Goal: Task Accomplishment & Management: Complete application form

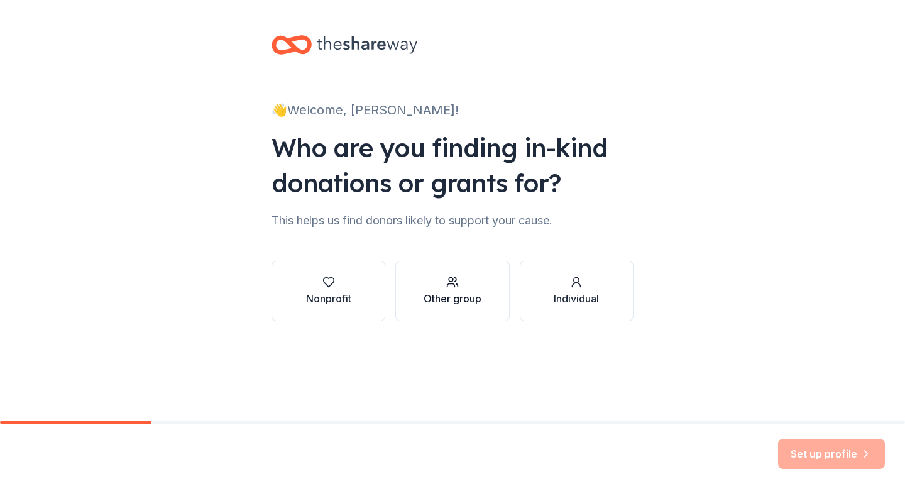
click at [460, 279] on div "button" at bounding box center [453, 282] width 58 height 13
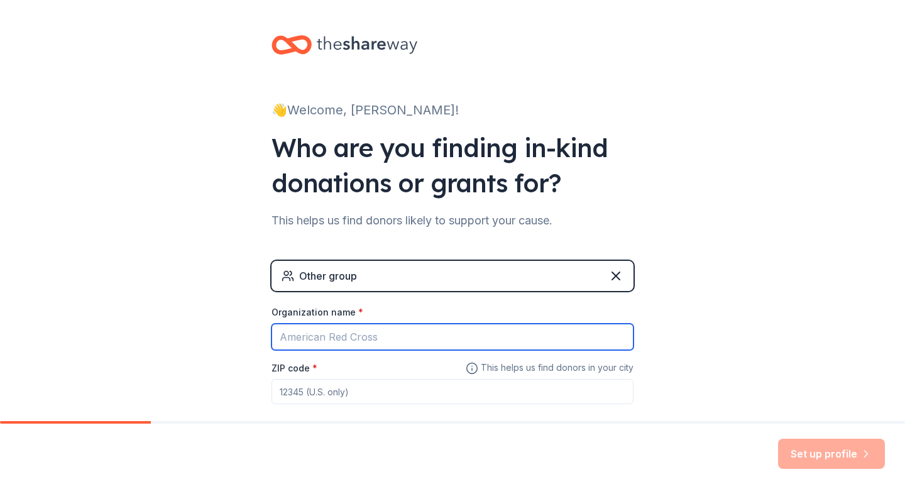
click at [448, 328] on input "Organization name *" at bounding box center [453, 337] width 362 height 26
type input "ps 316 [PERSON_NAME]"
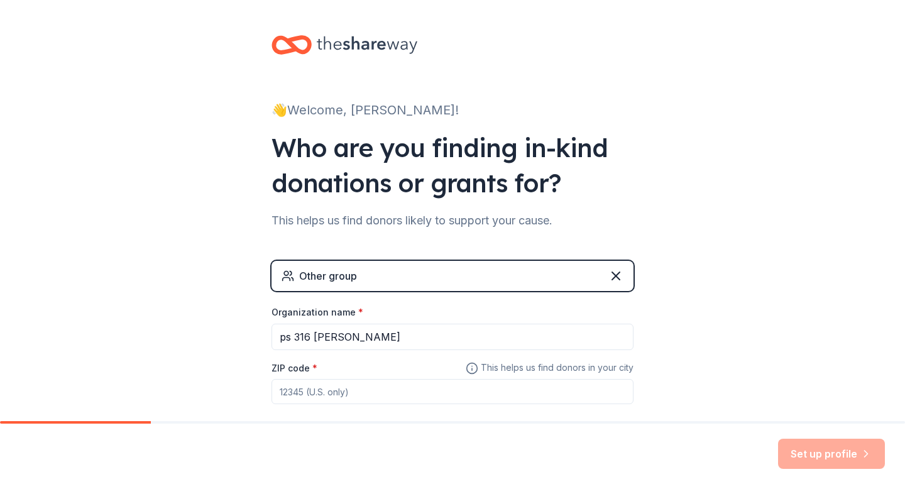
click at [363, 385] on input "ZIP code *" at bounding box center [453, 391] width 362 height 25
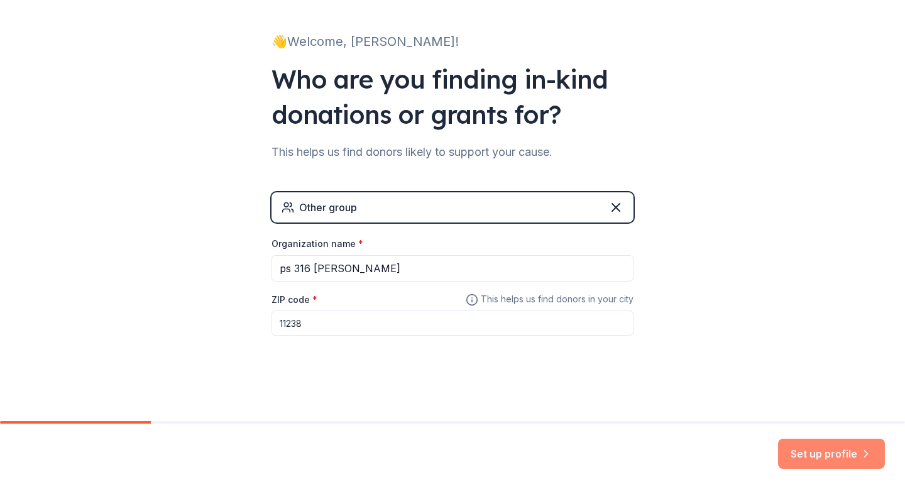
type input "11238"
click at [798, 462] on button "Set up profile" at bounding box center [831, 454] width 107 height 30
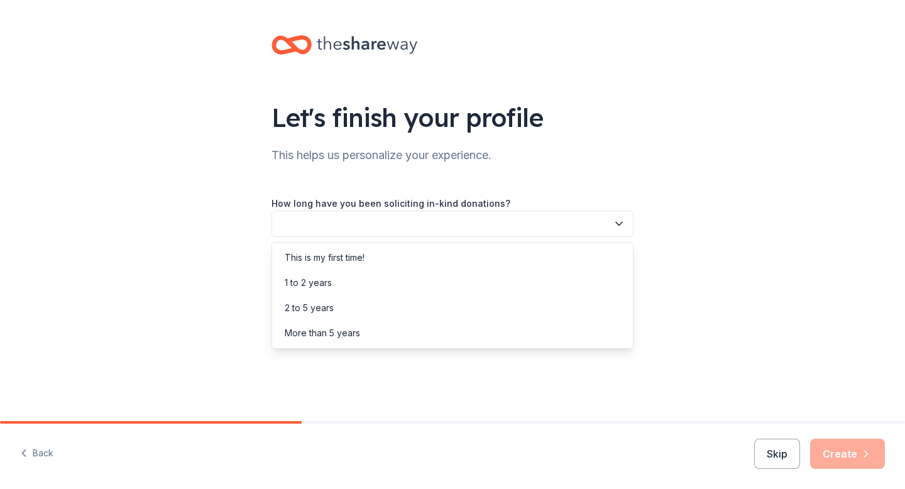
click at [566, 228] on button "button" at bounding box center [453, 224] width 362 height 26
click at [541, 258] on div "This is my first time!" at bounding box center [453, 257] width 356 height 25
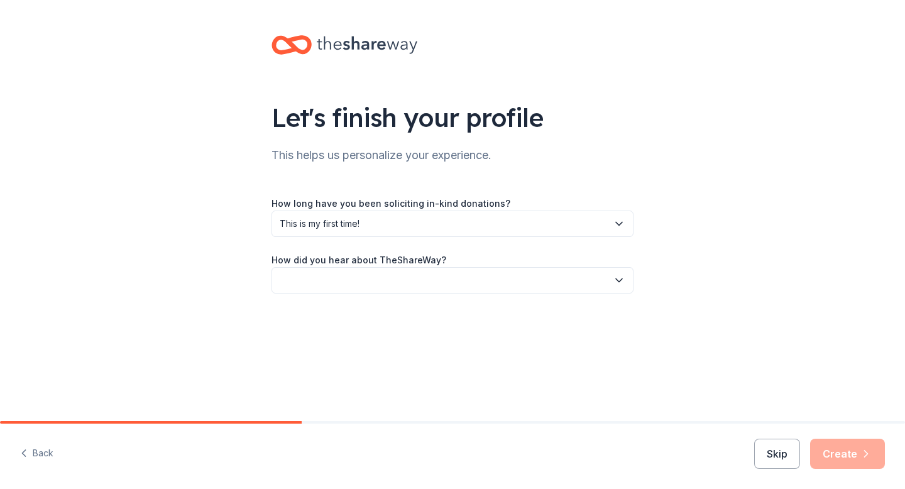
click at [542, 278] on button "button" at bounding box center [453, 280] width 362 height 26
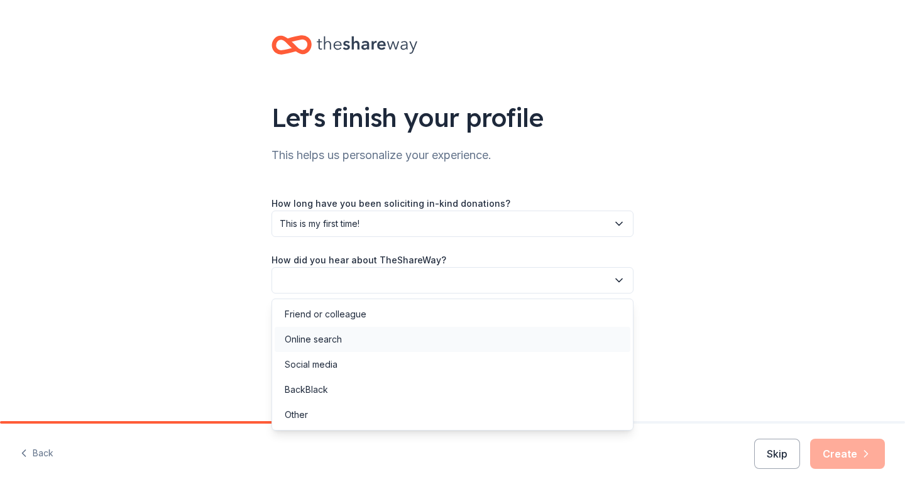
click at [519, 333] on div "Online search" at bounding box center [453, 339] width 356 height 25
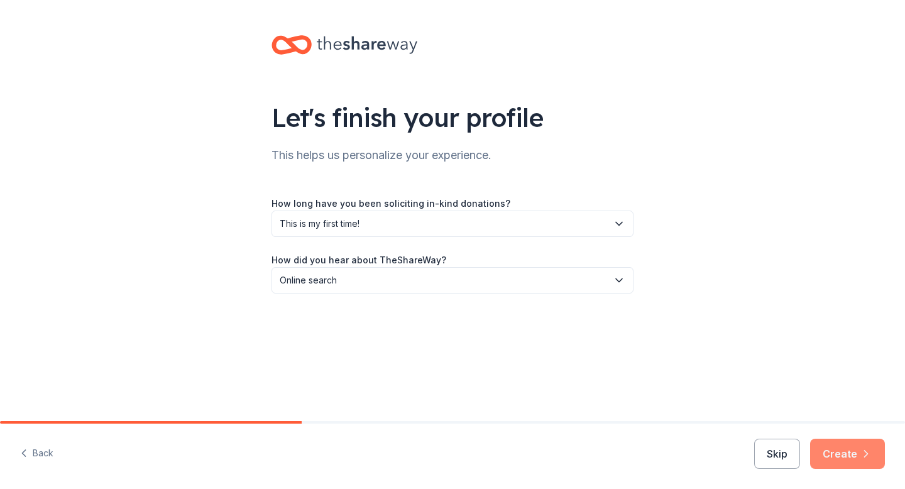
click at [827, 459] on button "Create" at bounding box center [847, 454] width 75 height 30
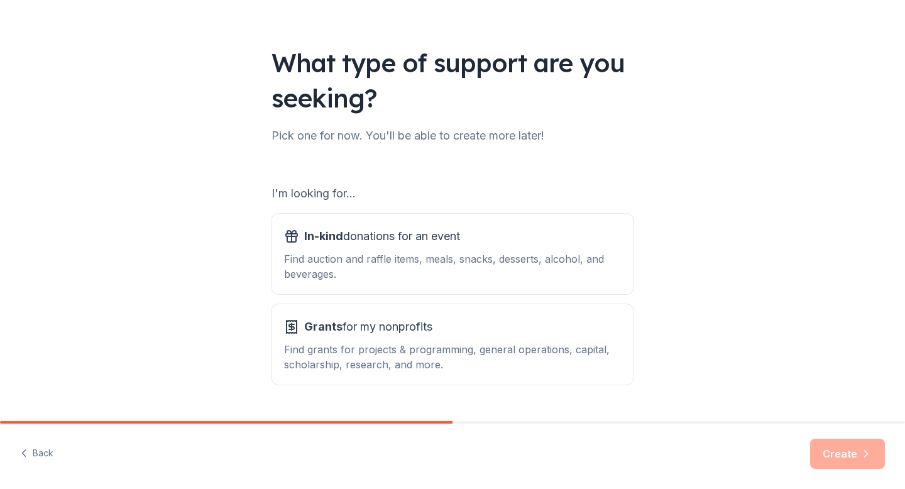
scroll to position [86, 0]
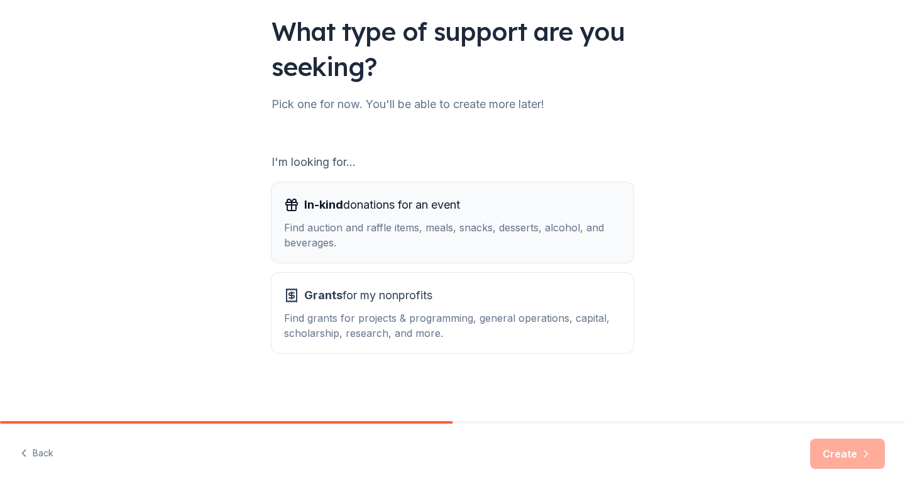
click at [537, 248] on div "Find auction and raffle items, meals, snacks, desserts, alcohol, and beverages." at bounding box center [452, 235] width 337 height 30
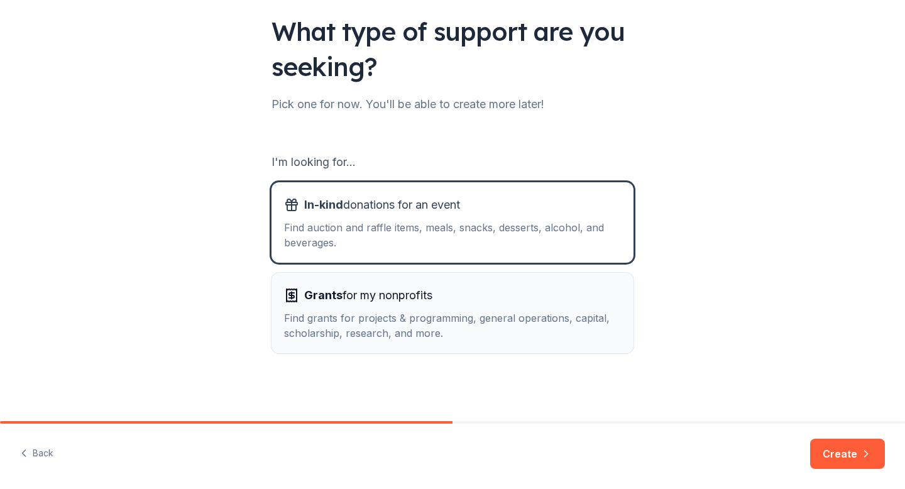
click at [611, 315] on div "Find grants for projects & programming, general operations, capital, scholarshi…" at bounding box center [452, 326] width 337 height 30
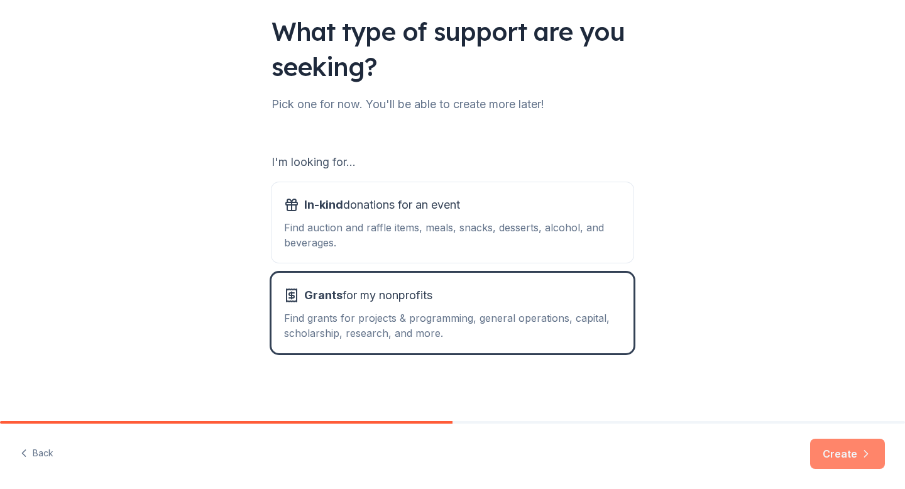
click at [827, 453] on button "Create" at bounding box center [847, 454] width 75 height 30
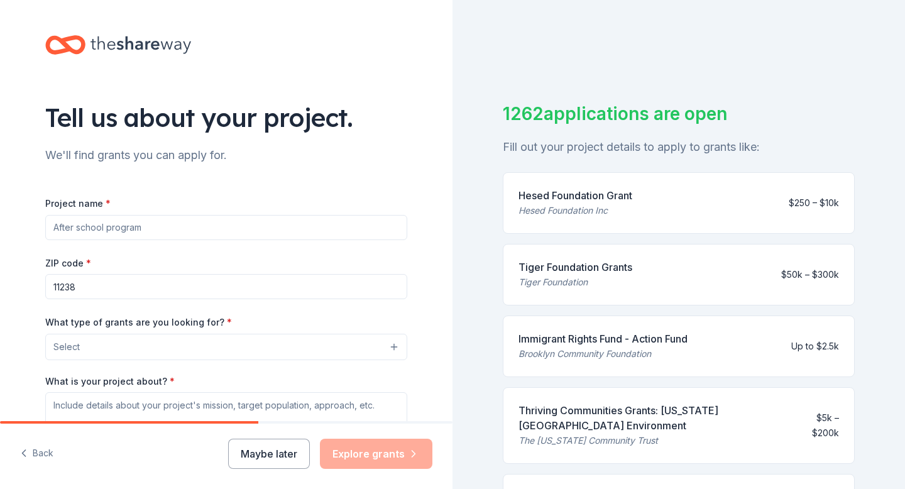
click at [315, 226] on input "Project name *" at bounding box center [226, 227] width 362 height 25
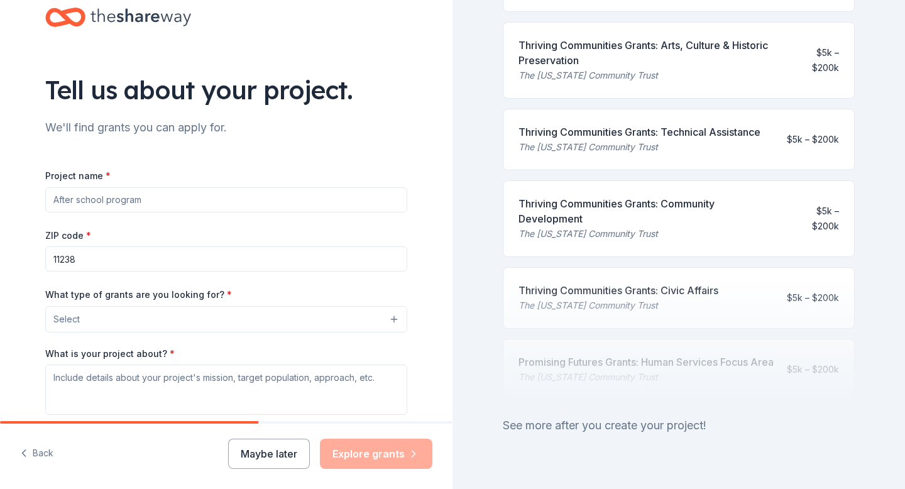
scroll to position [566, 0]
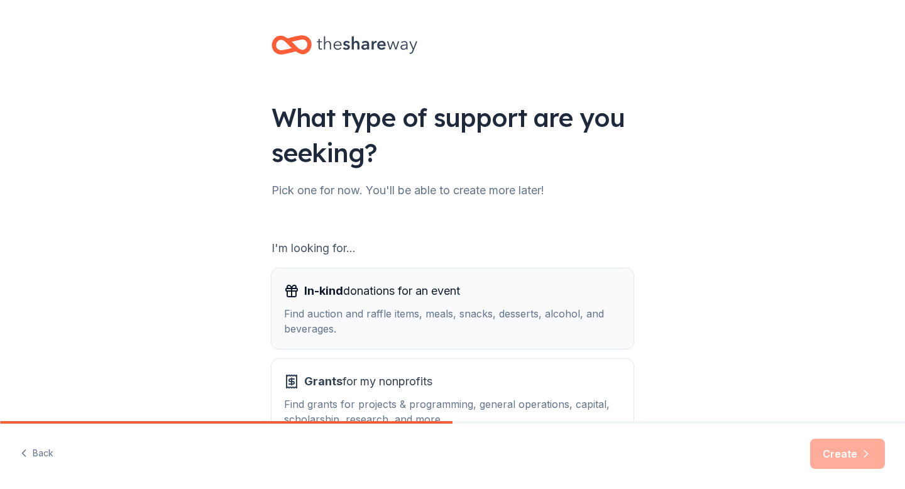
click at [395, 309] on div "Find auction and raffle items, meals, snacks, desserts, alcohol, and beverages." at bounding box center [452, 321] width 337 height 30
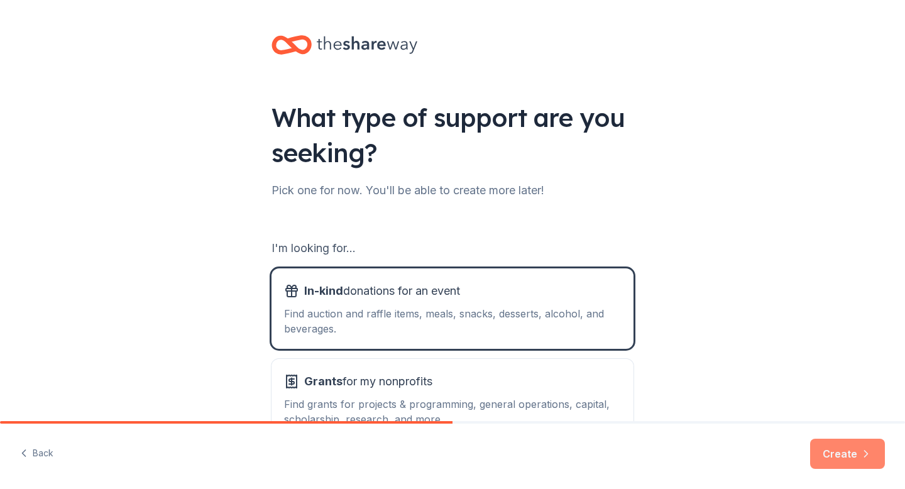
click at [868, 441] on button "Create" at bounding box center [847, 454] width 75 height 30
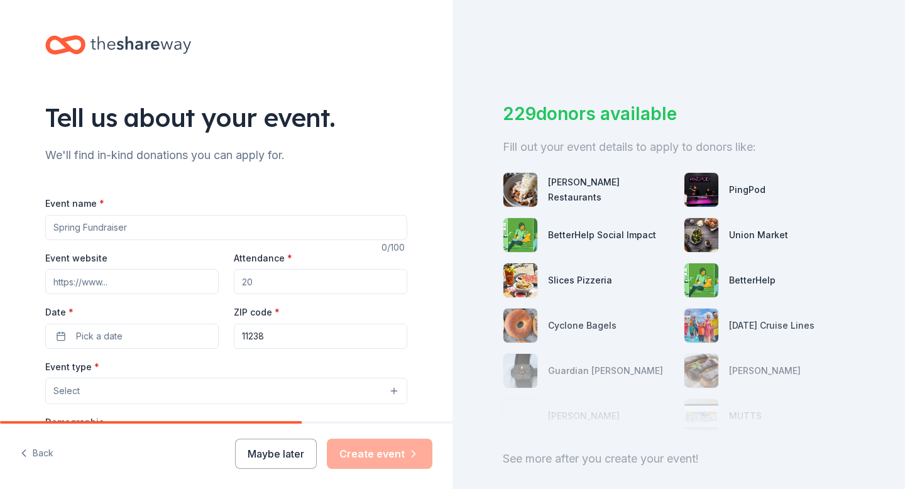
click at [228, 215] on input "Event name *" at bounding box center [226, 227] width 362 height 25
type input "ps 316"
click at [157, 287] on input "Event website" at bounding box center [132, 281] width 174 height 25
click at [256, 282] on input "Attendance *" at bounding box center [321, 281] width 174 height 25
click at [257, 282] on input "Attendance *" at bounding box center [321, 281] width 174 height 25
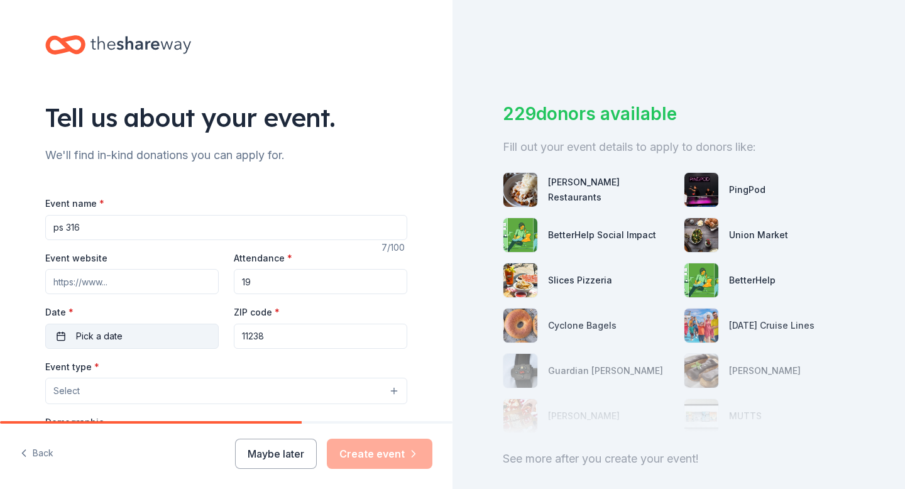
type input "19"
click at [188, 333] on button "Pick a date" at bounding box center [132, 336] width 174 height 25
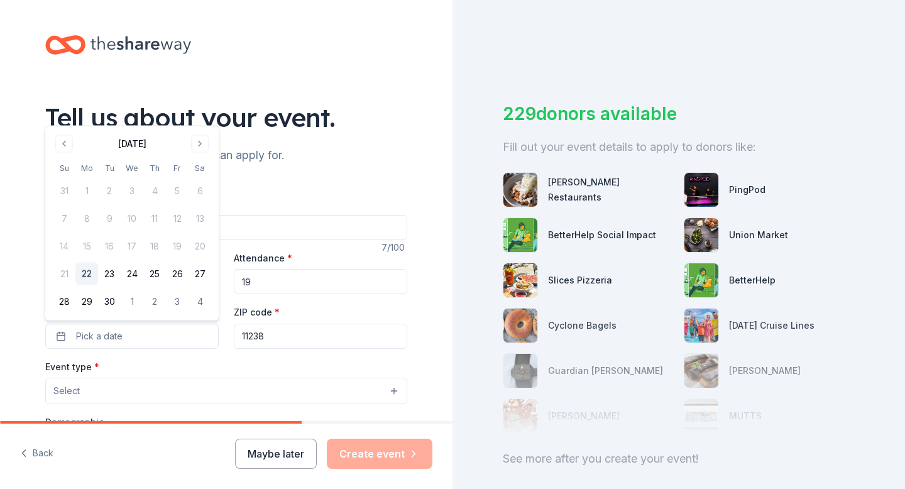
click at [95, 272] on button "22" at bounding box center [86, 274] width 23 height 23
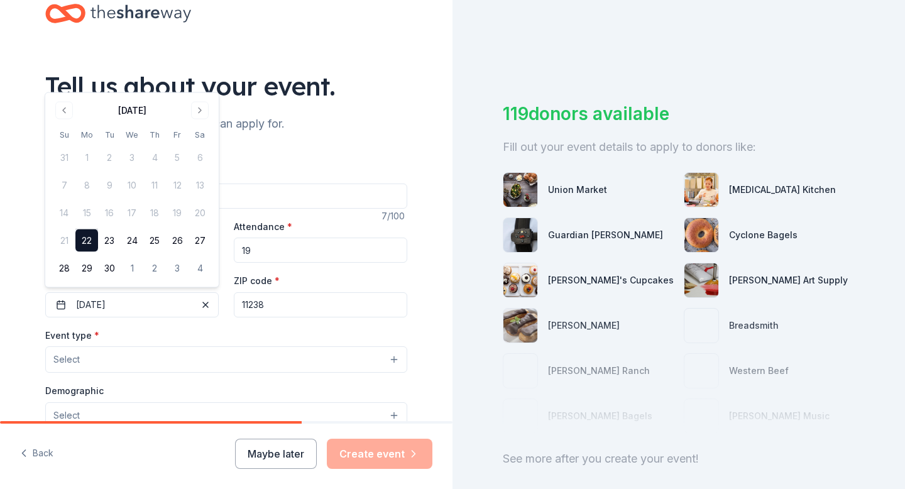
scroll to position [33, 0]
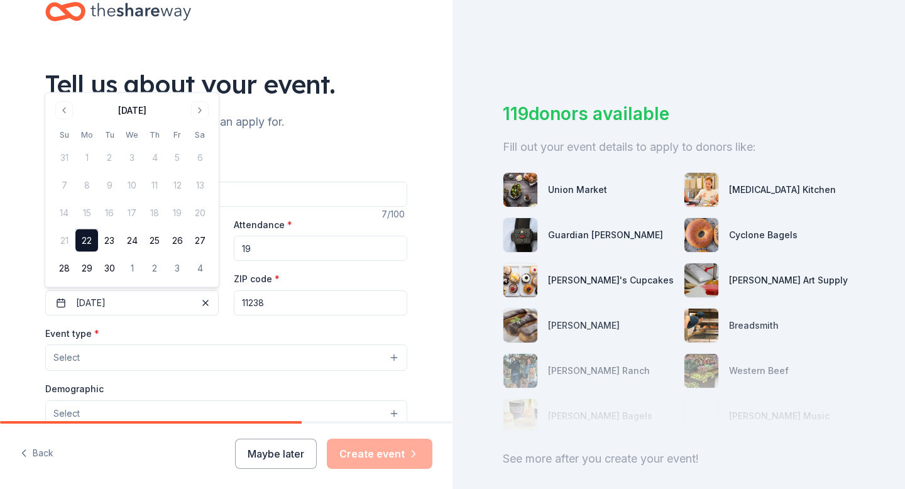
click at [232, 357] on button "Select" at bounding box center [226, 358] width 362 height 26
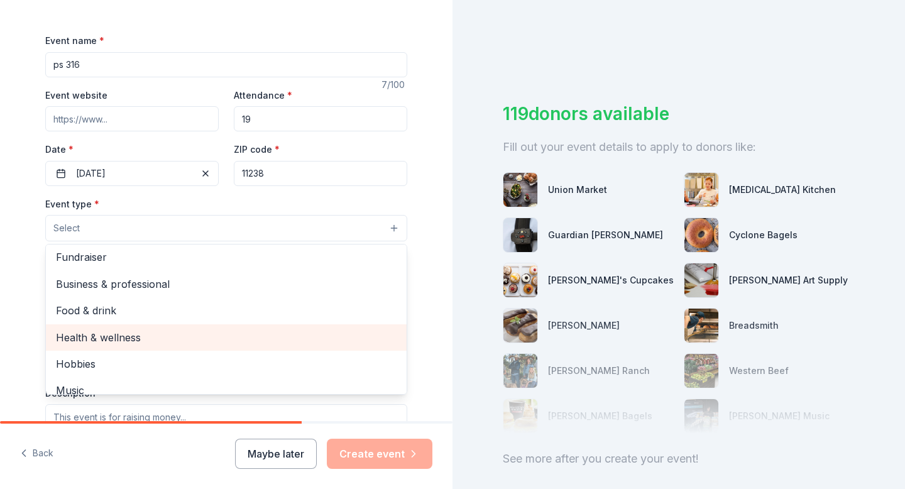
scroll to position [0, 0]
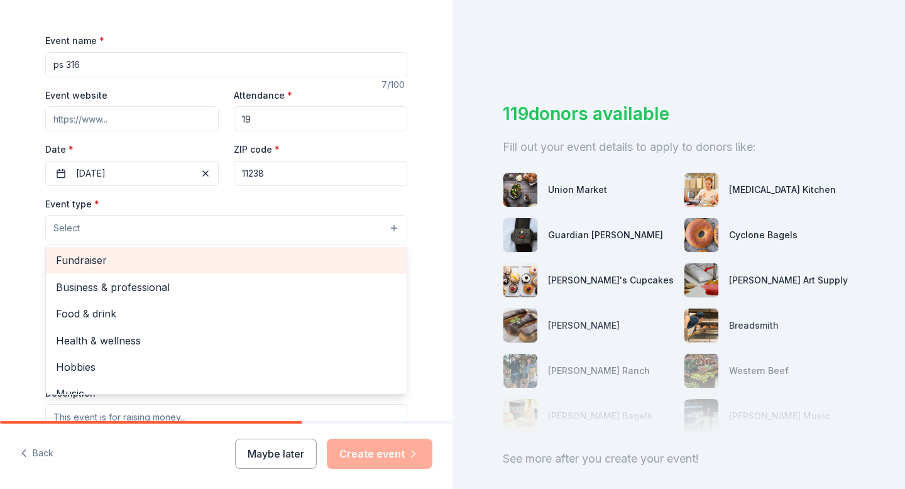
click at [166, 261] on span "Fundraiser" at bounding box center [226, 260] width 341 height 16
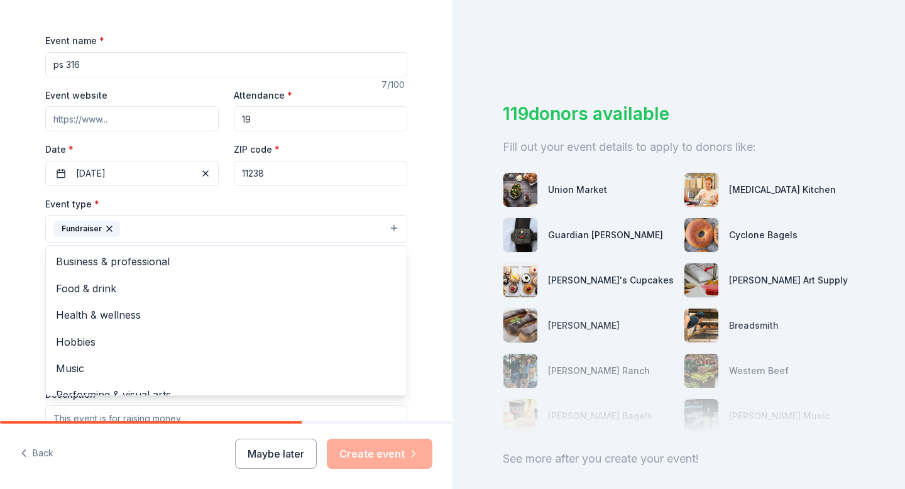
click at [27, 258] on div "Tell us about your event. We'll find in-kind donations you can apply for. Event…" at bounding box center [226, 256] width 402 height 838
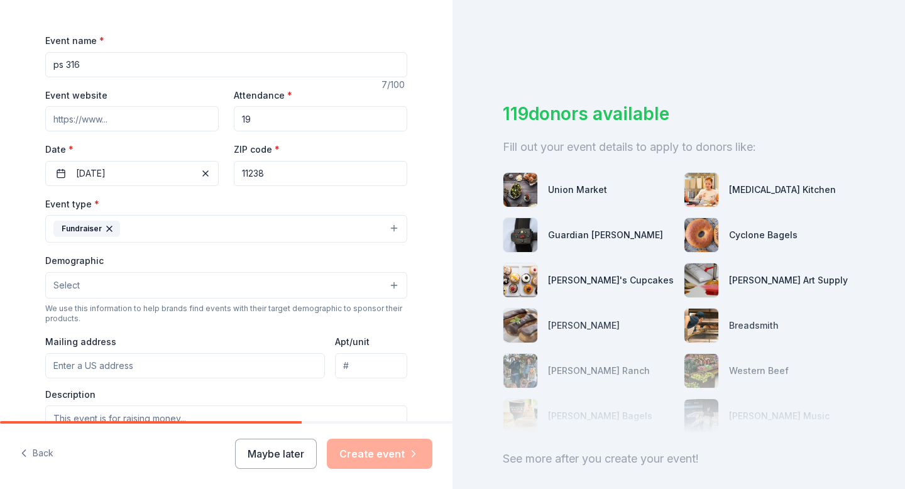
click at [86, 295] on button "Select" at bounding box center [226, 285] width 362 height 26
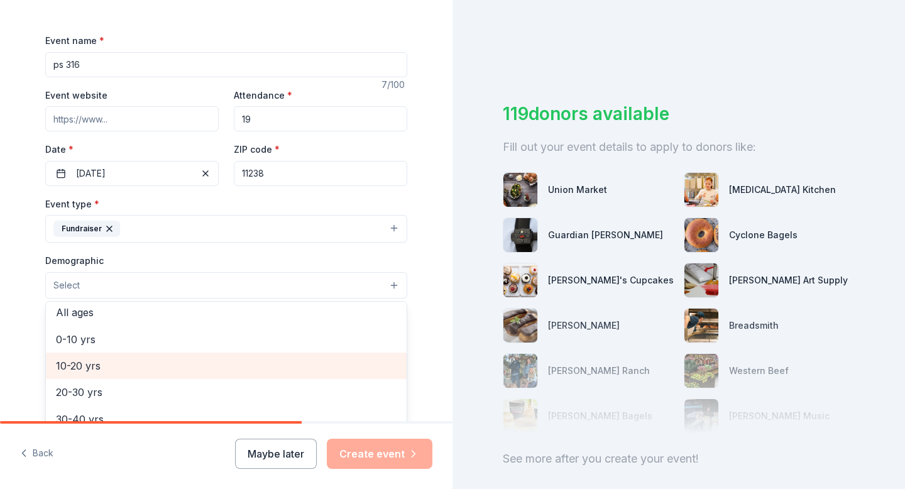
scroll to position [83, 0]
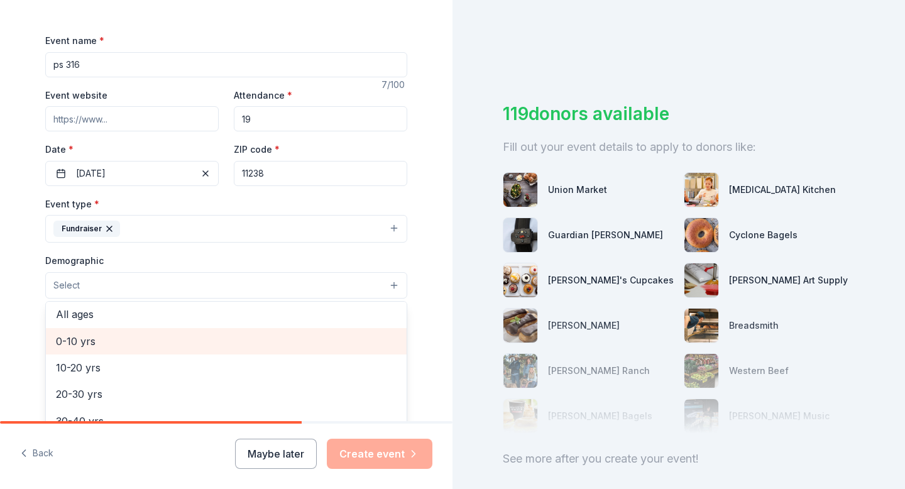
click at [103, 336] on span "0-10 yrs" at bounding box center [226, 341] width 341 height 16
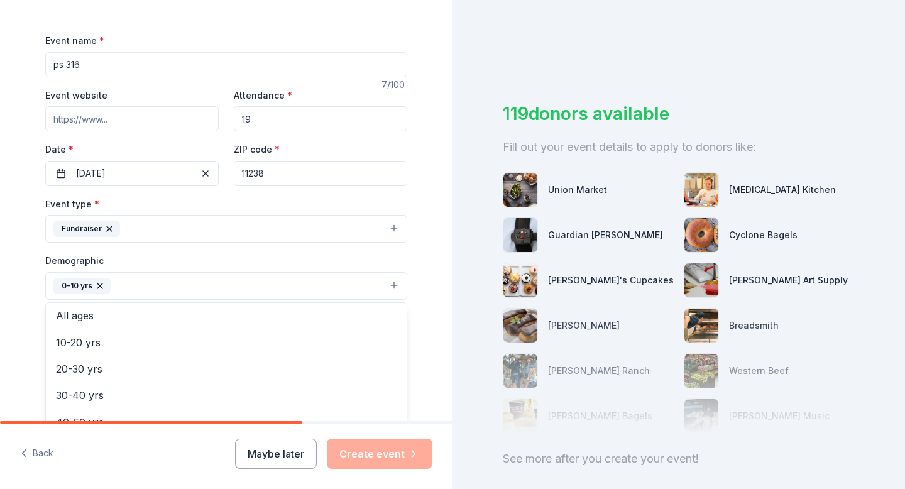
click at [36, 321] on div "Tell us about your event. We'll find in-kind donations you can apply for. Event…" at bounding box center [226, 256] width 402 height 839
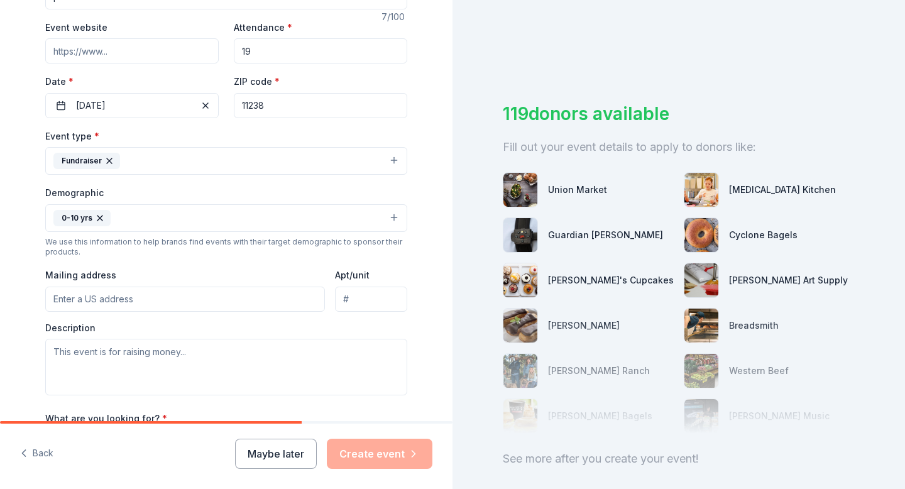
scroll to position [238, 0]
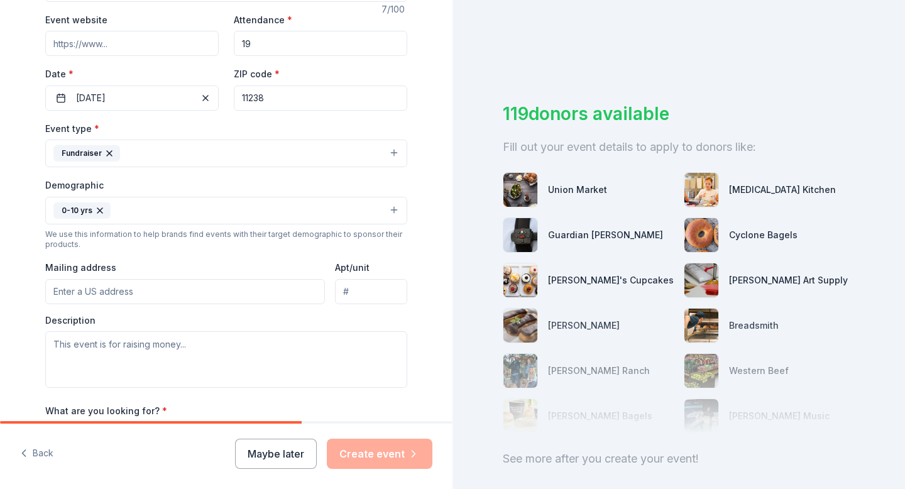
click at [79, 296] on input "Mailing address" at bounding box center [185, 291] width 280 height 25
type input "750 classon ave"
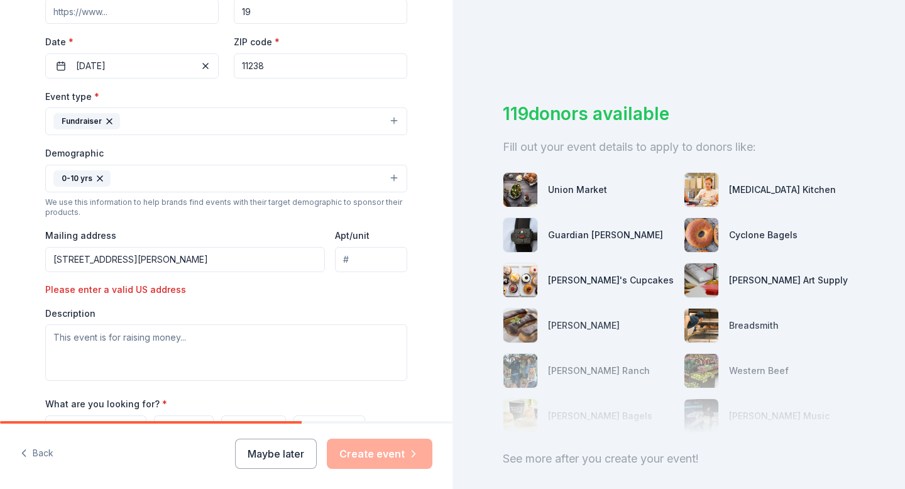
scroll to position [273, 0]
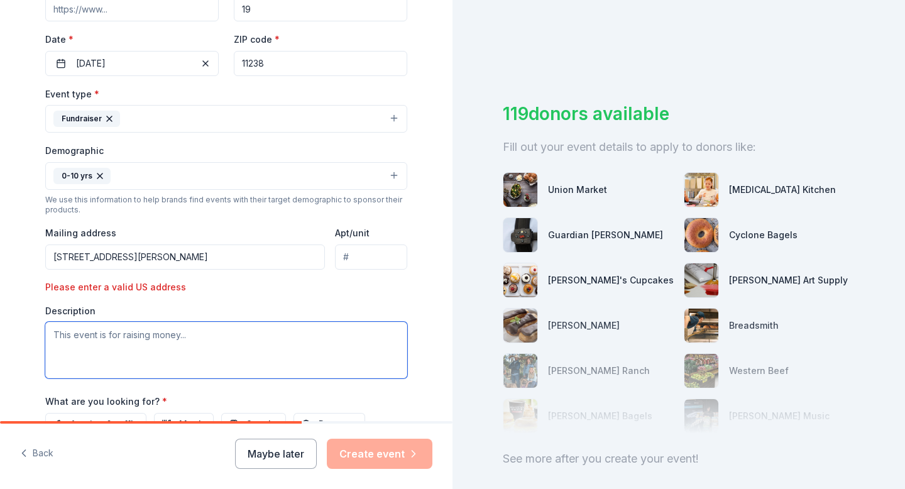
click at [235, 374] on textarea at bounding box center [226, 350] width 362 height 57
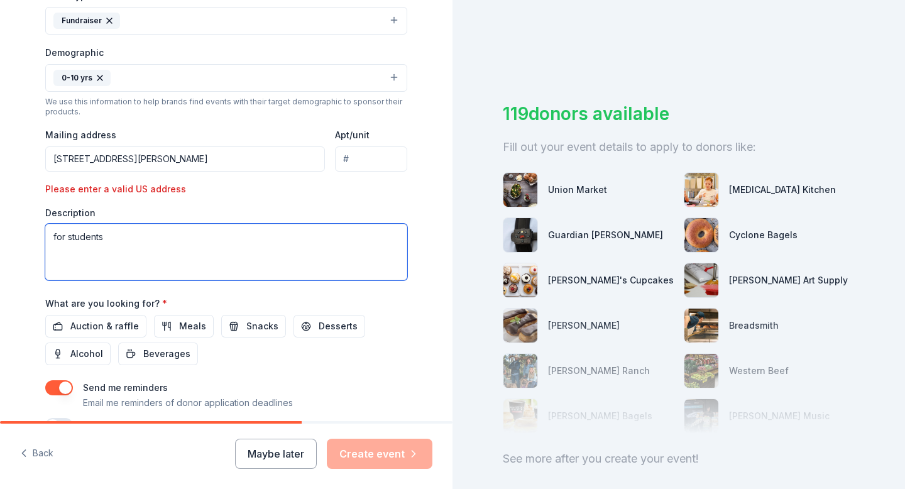
scroll to position [443, 0]
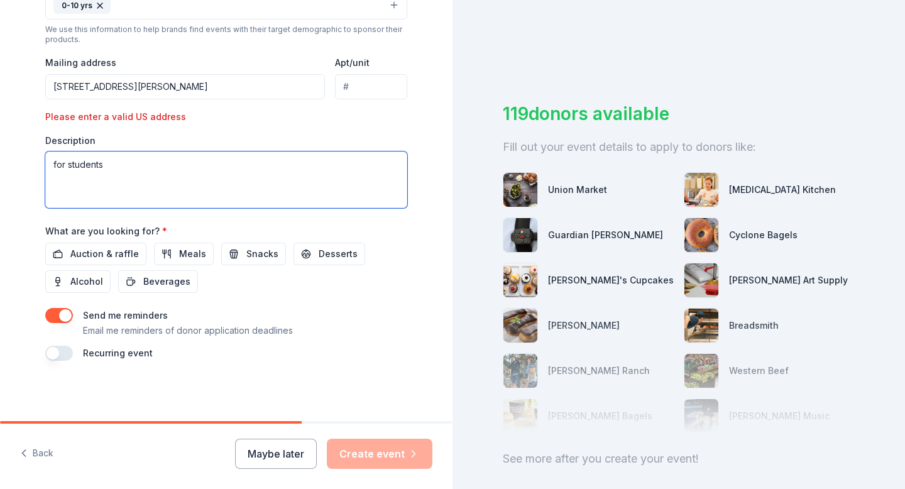
type textarea "for students"
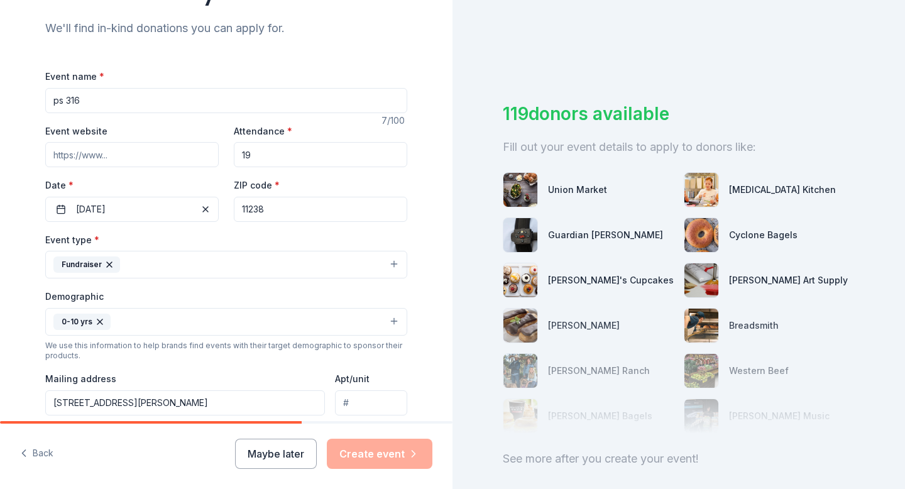
scroll to position [125, 0]
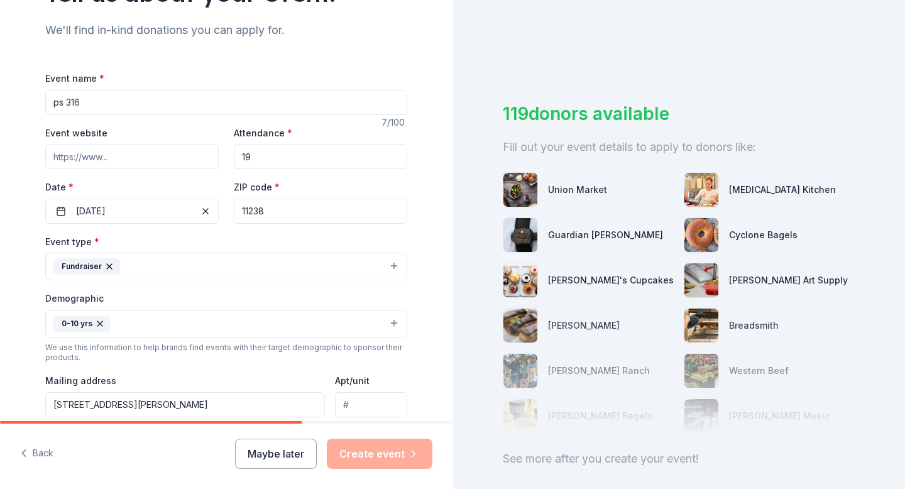
click at [191, 162] on input "Event website" at bounding box center [132, 156] width 174 height 25
paste input "https://www.donorschoose.org/project/classroom-success/9707803/"
type input "https://www.donorschoose.org/project/classroom-success/9707803/"
click at [401, 128] on div "7 /100" at bounding box center [395, 122] width 26 height 15
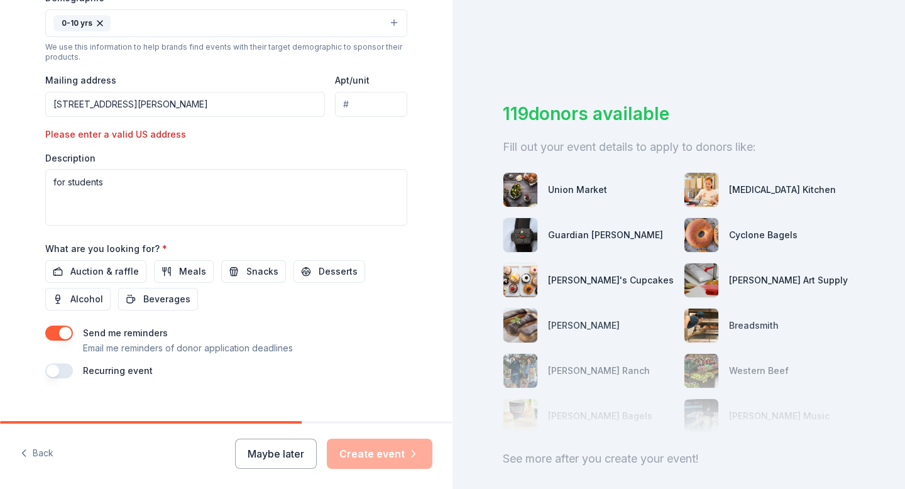
scroll to position [443, 0]
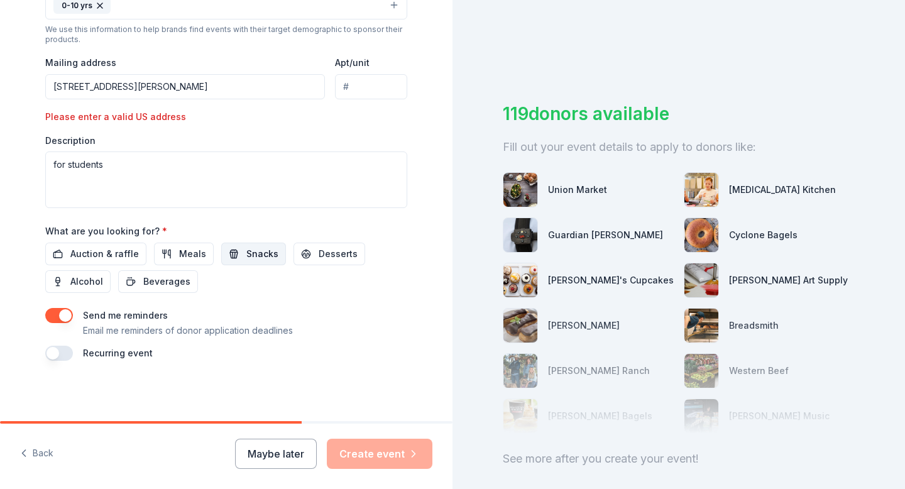
click at [233, 255] on button "Snacks" at bounding box center [253, 254] width 65 height 23
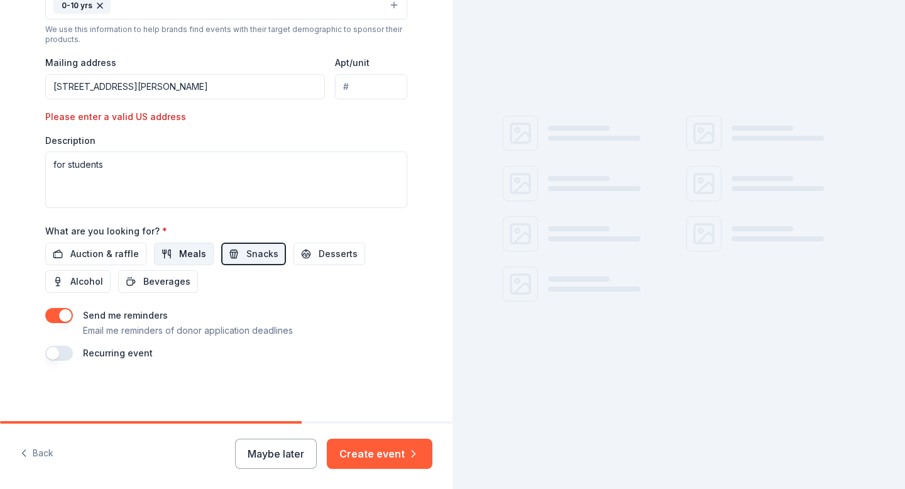
click at [199, 255] on span "Meals" at bounding box center [192, 253] width 27 height 15
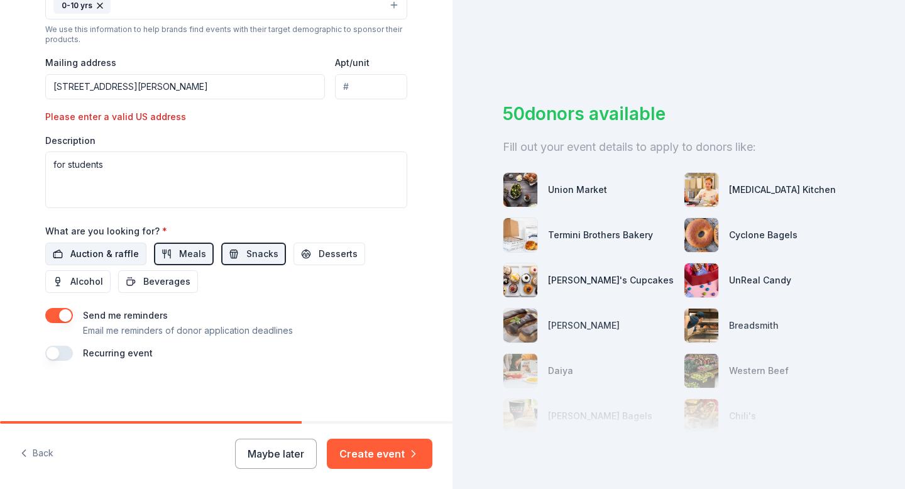
click at [130, 252] on span "Auction & raffle" at bounding box center [104, 253] width 69 height 15
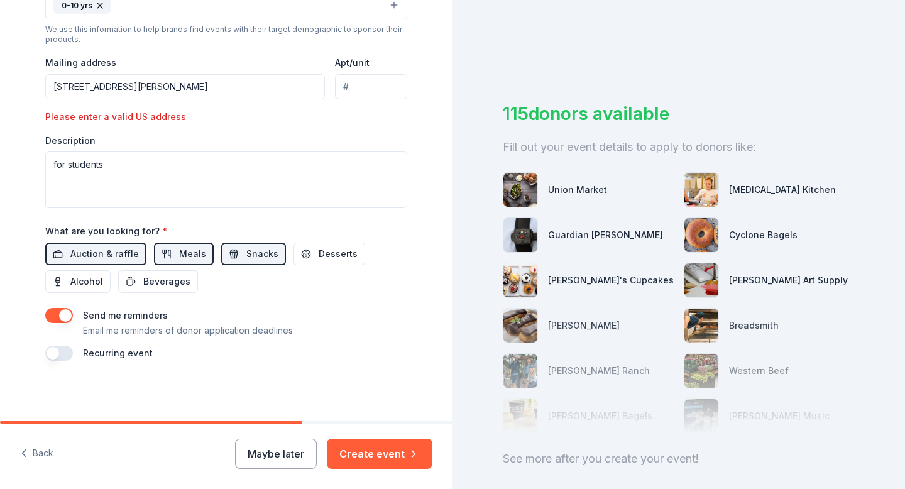
click at [355, 448] on button "Create event" at bounding box center [380, 454] width 106 height 30
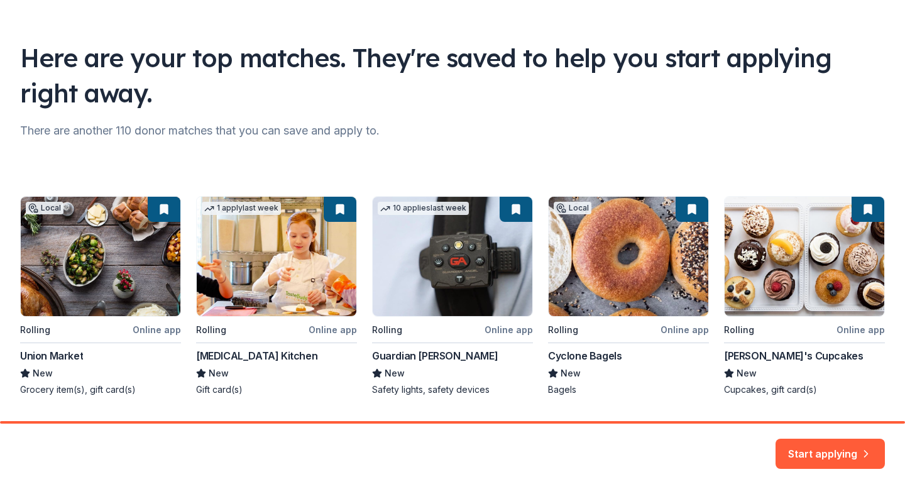
scroll to position [74, 0]
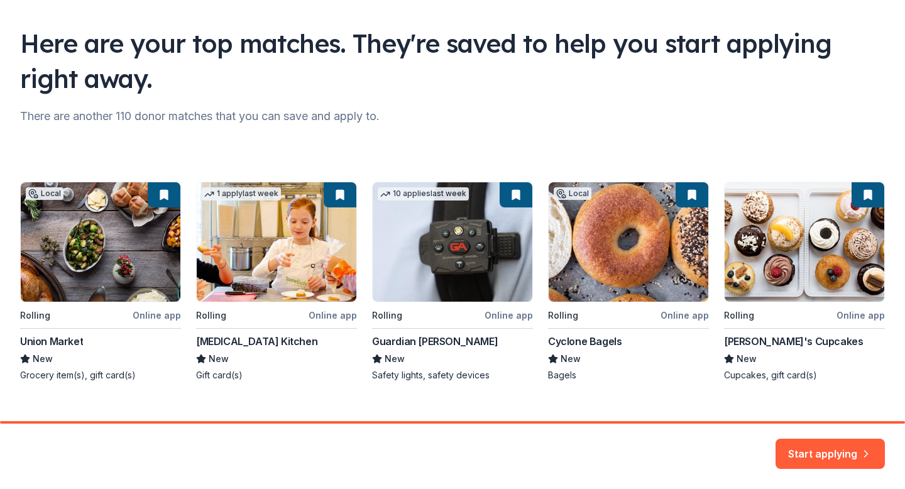
click at [631, 276] on div "Local Rolling Online app Union Market New Grocery item(s), gift card(s) 1 apply…" at bounding box center [452, 282] width 865 height 200
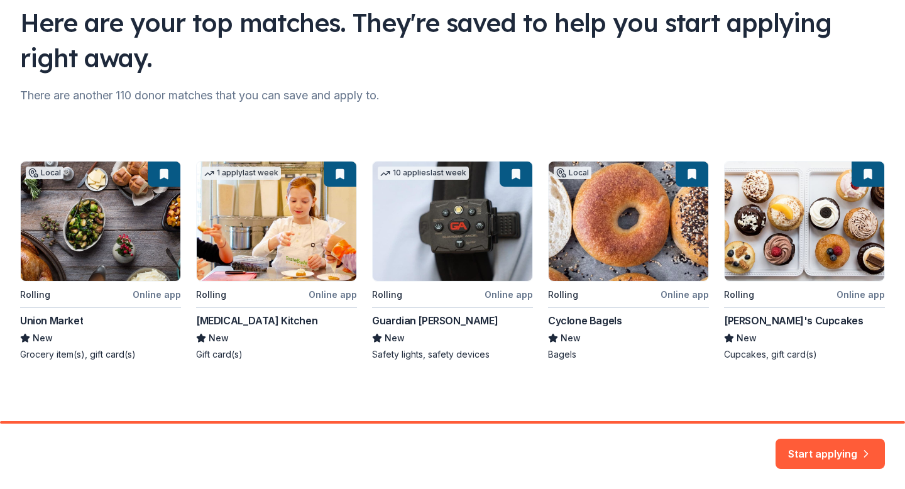
scroll to position [94, 0]
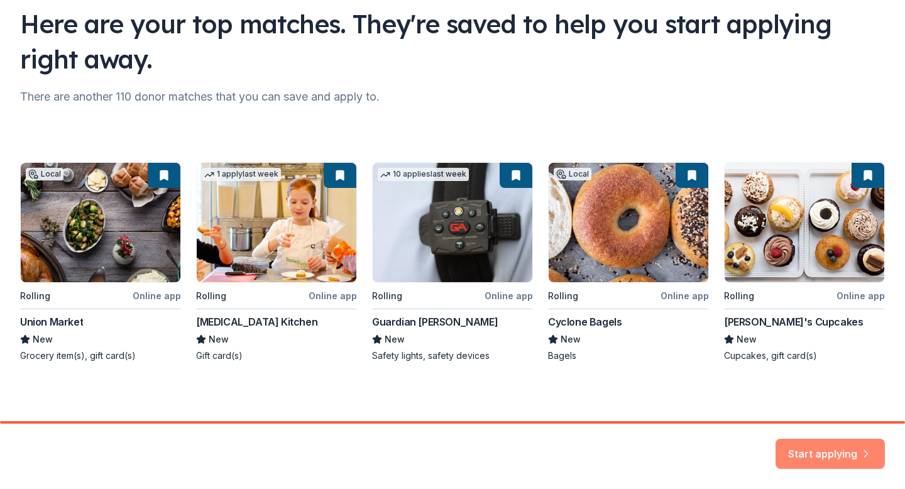
click at [830, 450] on button "Start applying" at bounding box center [830, 446] width 109 height 30
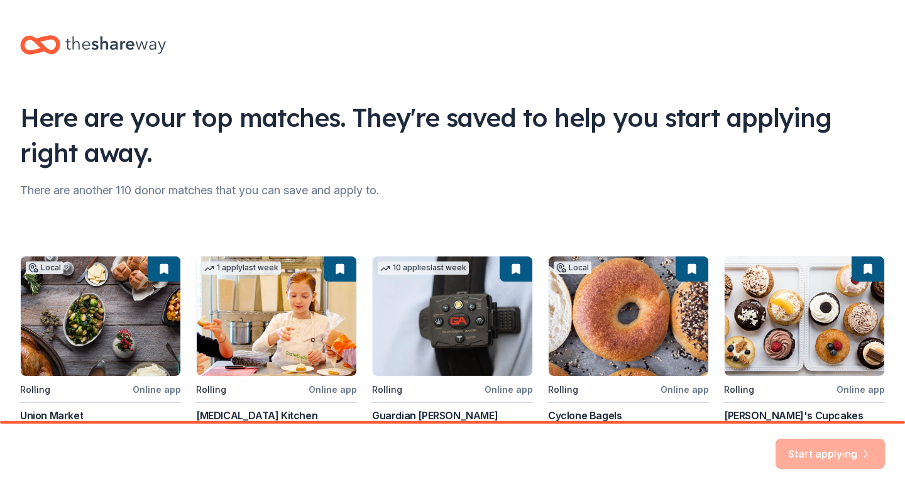
scroll to position [95, 0]
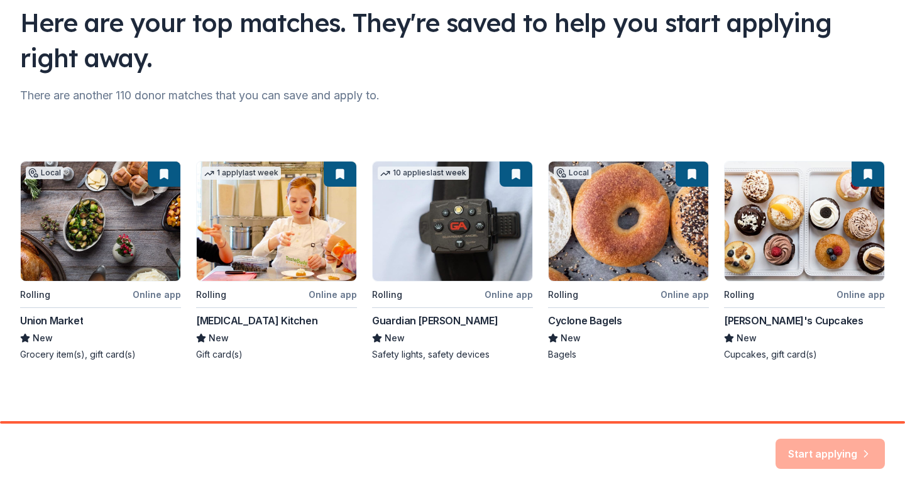
click at [797, 437] on div "Start applying" at bounding box center [452, 456] width 905 height 65
click at [625, 221] on div "Local Rolling Online app Union Market New Grocery item(s), gift card(s) 1 apply…" at bounding box center [452, 261] width 865 height 200
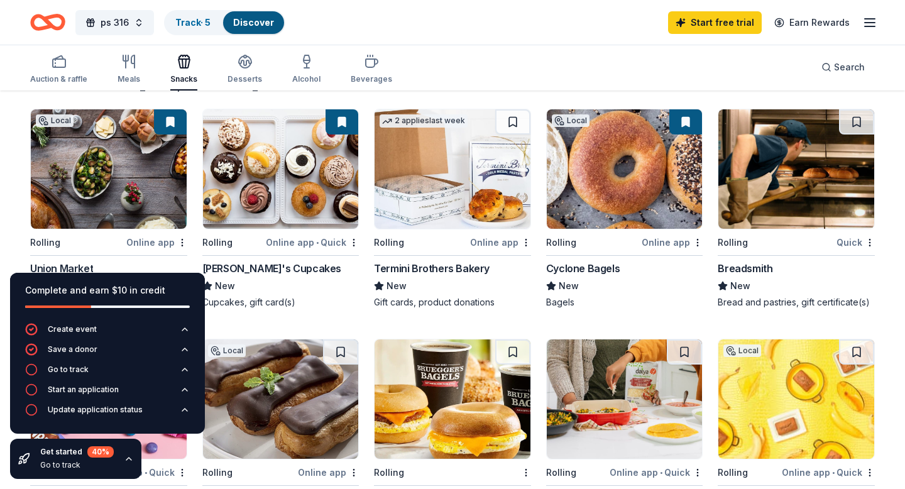
scroll to position [111, 0]
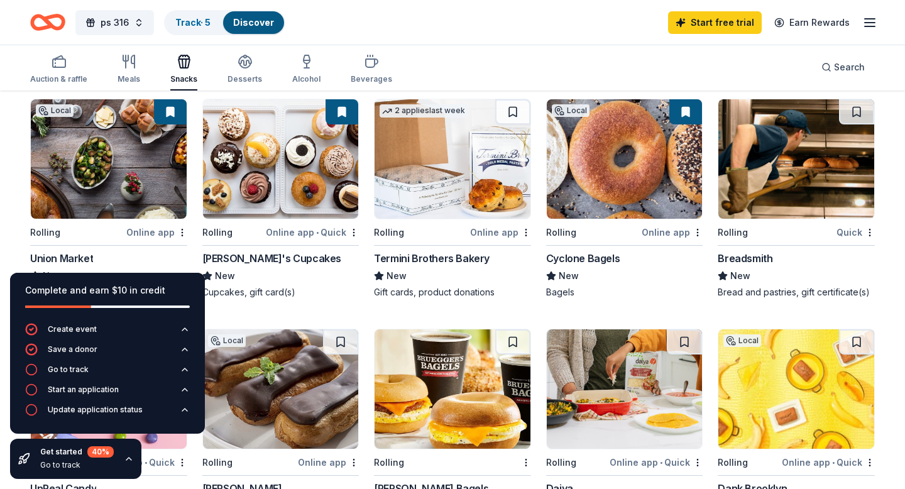
click at [616, 192] on img at bounding box center [625, 158] width 156 height 119
click at [290, 184] on img at bounding box center [281, 158] width 156 height 119
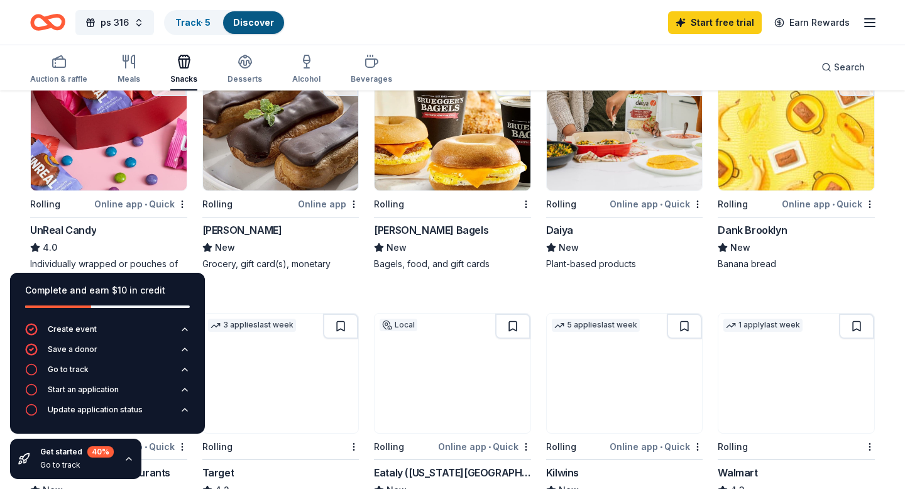
scroll to position [371, 0]
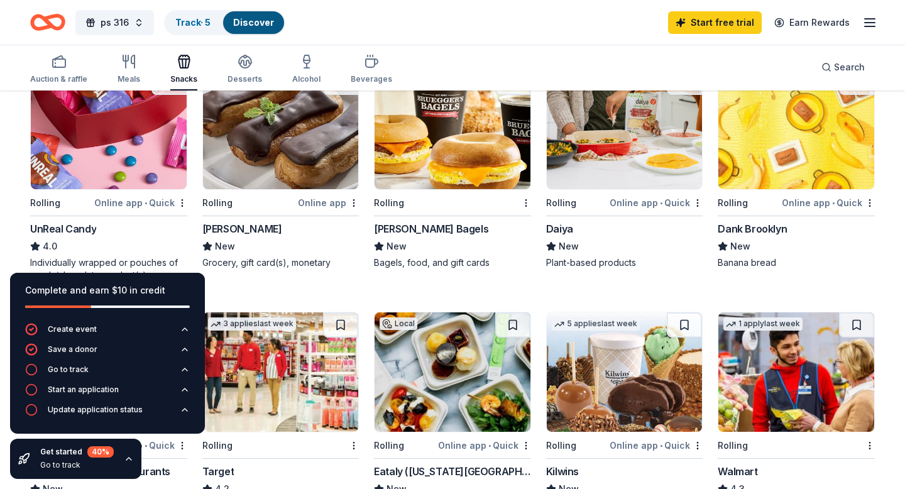
click at [319, 166] on img at bounding box center [281, 129] width 156 height 119
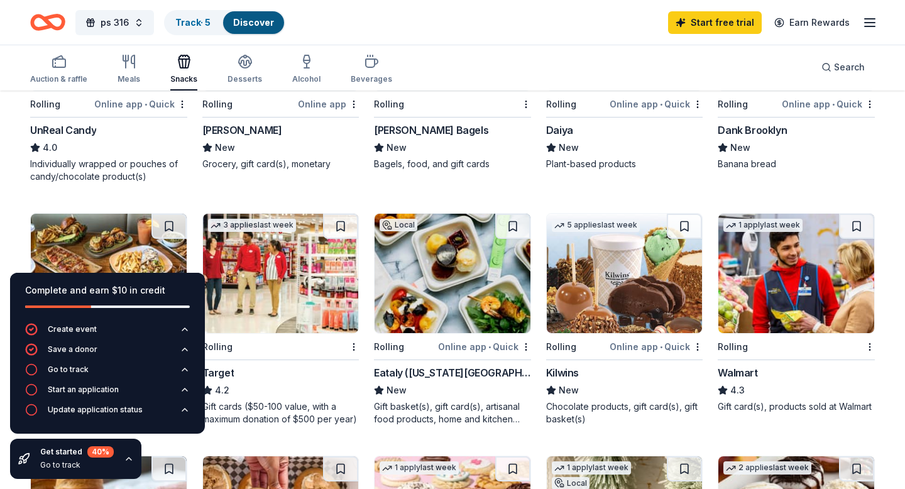
scroll to position [468, 0]
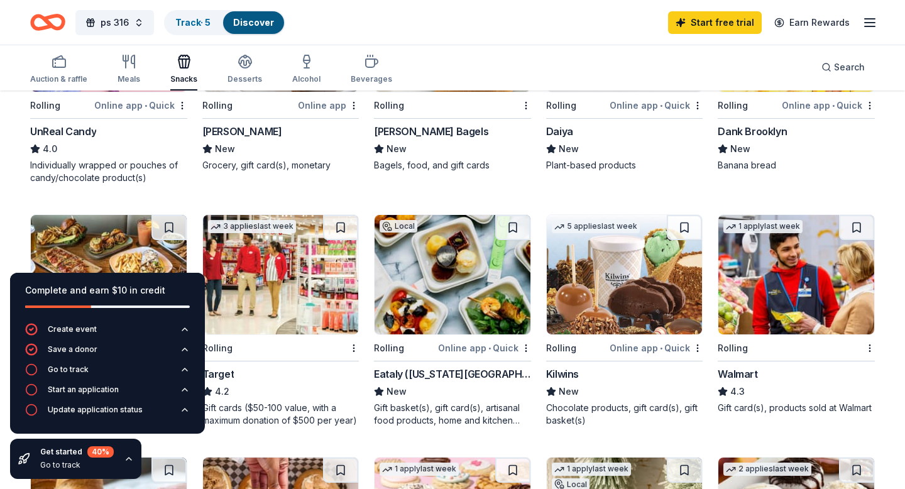
click at [488, 288] on img at bounding box center [453, 274] width 156 height 119
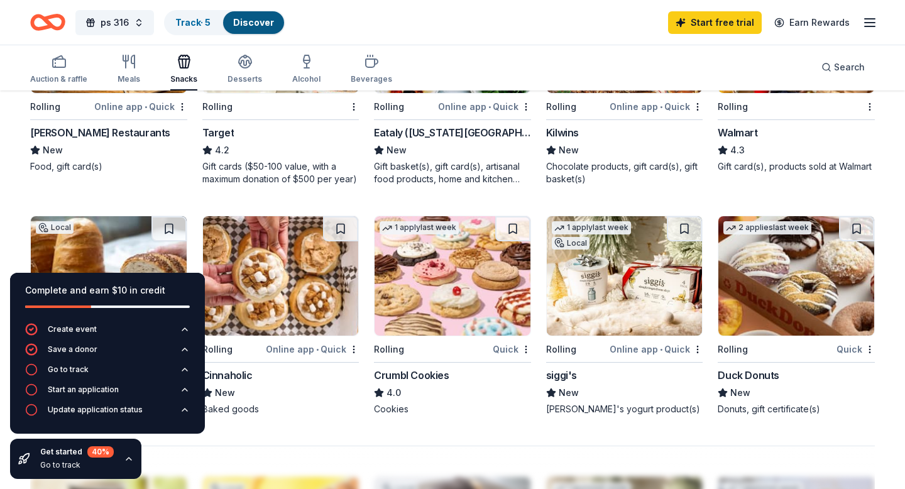
scroll to position [727, 0]
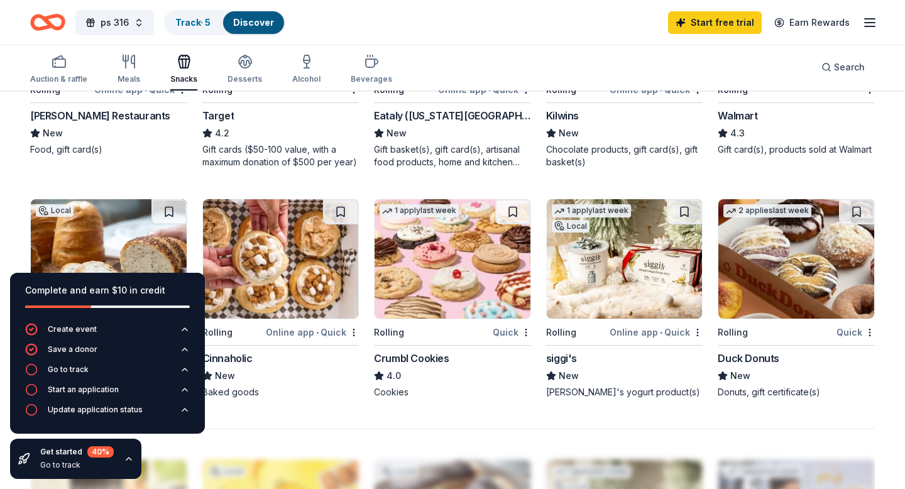
click at [745, 271] on img at bounding box center [797, 258] width 156 height 119
click at [450, 314] on img at bounding box center [453, 258] width 156 height 119
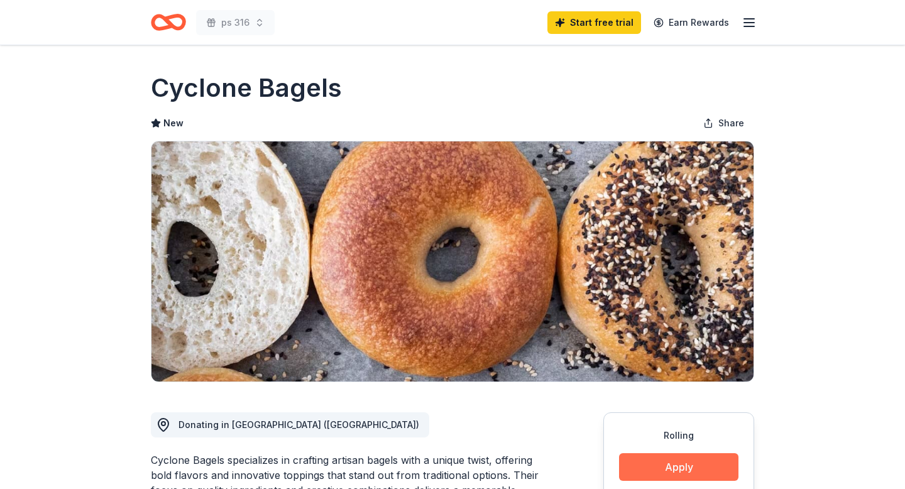
click at [634, 477] on button "Apply" at bounding box center [678, 467] width 119 height 28
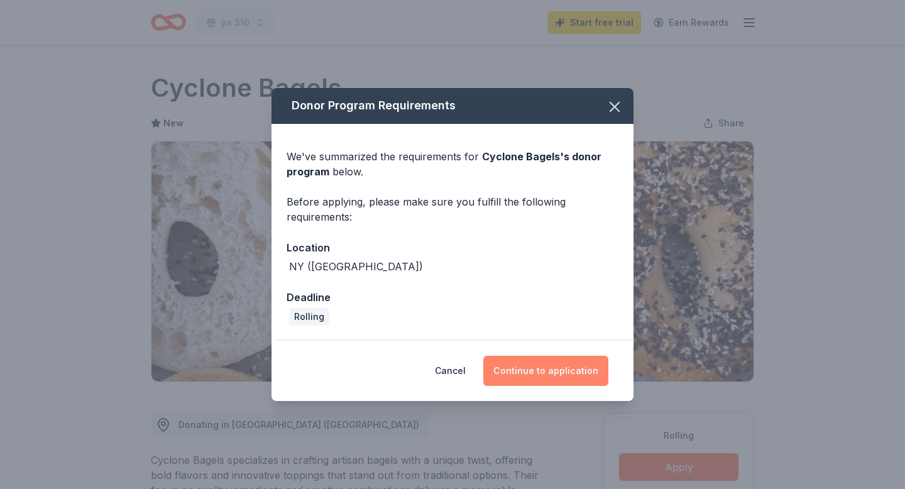
click at [556, 375] on button "Continue to application" at bounding box center [546, 371] width 125 height 30
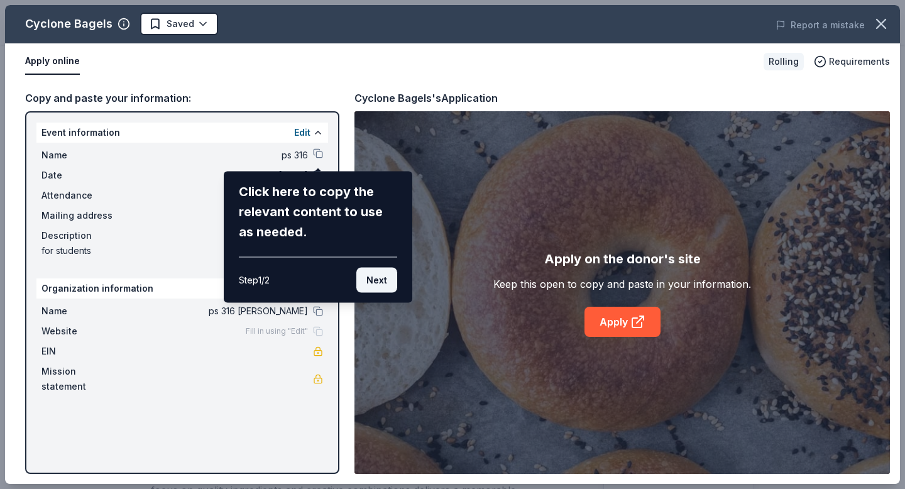
click at [386, 274] on button "Next" at bounding box center [377, 280] width 41 height 25
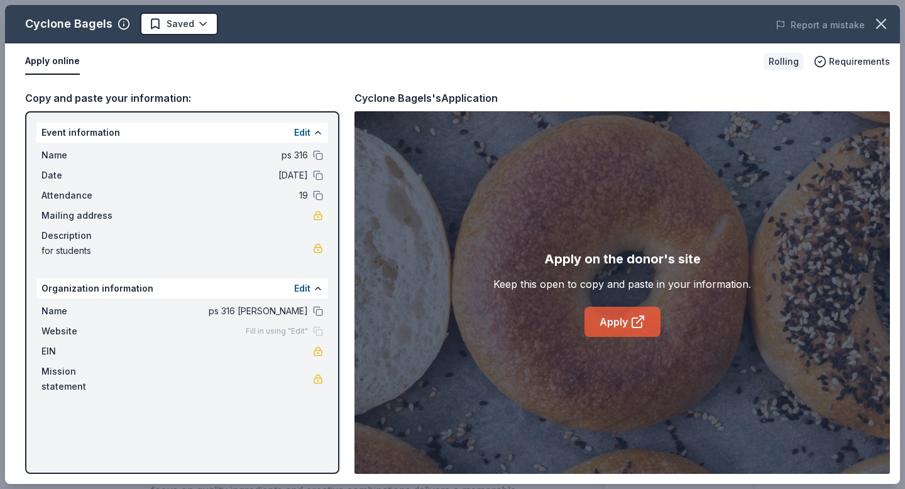
click at [616, 336] on link "Apply" at bounding box center [623, 322] width 76 height 30
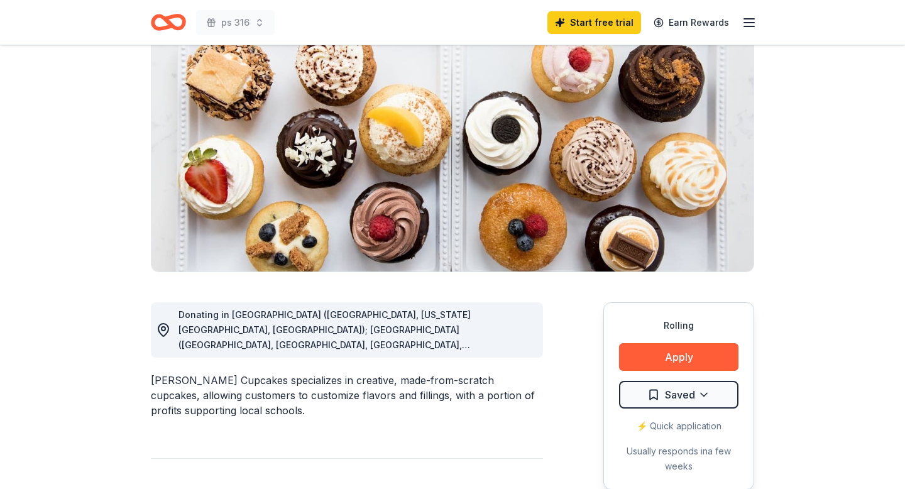
scroll to position [134, 0]
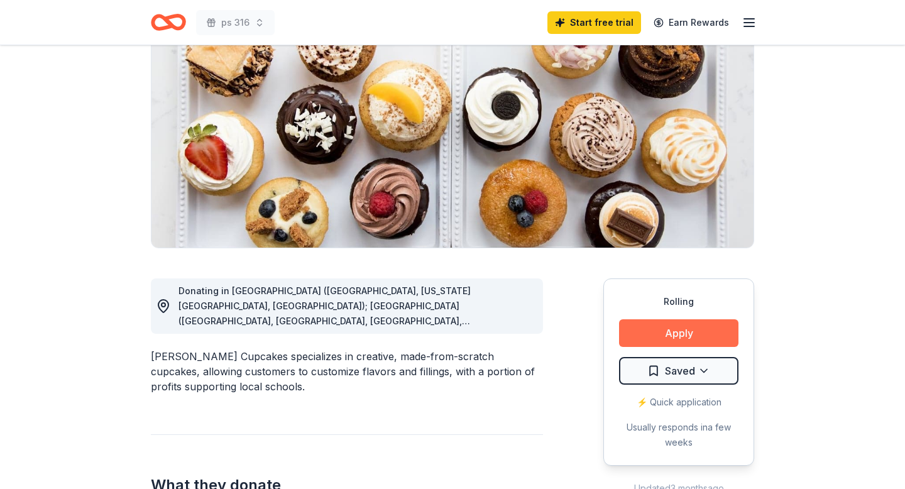
click at [634, 346] on button "Apply" at bounding box center [678, 333] width 119 height 28
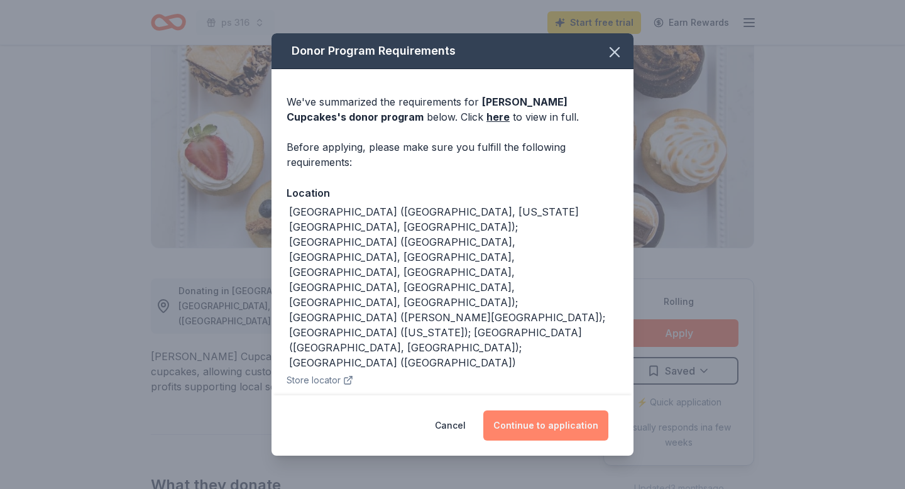
click at [573, 425] on button "Continue to application" at bounding box center [546, 426] width 125 height 30
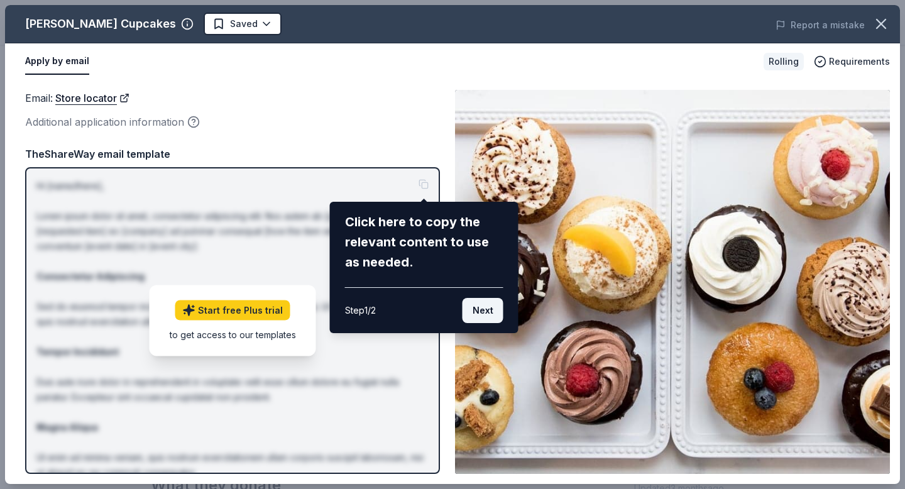
click at [484, 319] on button "Next" at bounding box center [483, 310] width 41 height 25
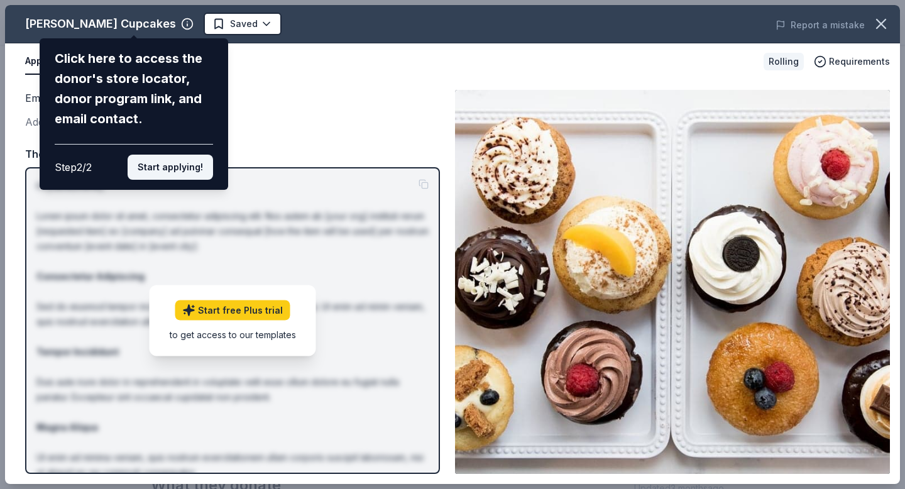
click at [192, 158] on button "Start applying!" at bounding box center [171, 167] width 86 height 25
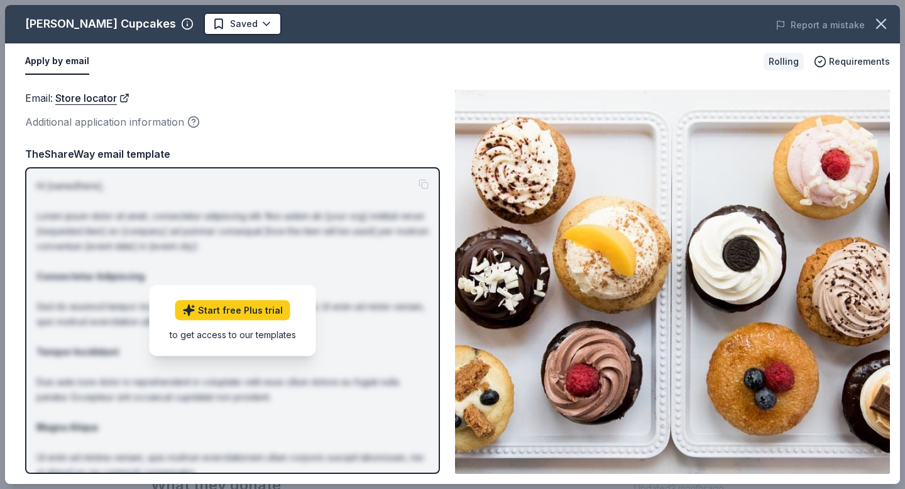
click at [272, 312] on div "Molly's Cupcakes Saved Report a mistake Apply by email Rolling Requirements Ema…" at bounding box center [452, 244] width 895 height 479
click at [557, 233] on img at bounding box center [672, 282] width 435 height 384
click at [594, 98] on img at bounding box center [672, 282] width 435 height 384
click at [558, 65] on div "Apply by email" at bounding box center [389, 61] width 729 height 26
click at [885, 28] on icon "button" at bounding box center [881, 23] width 9 height 9
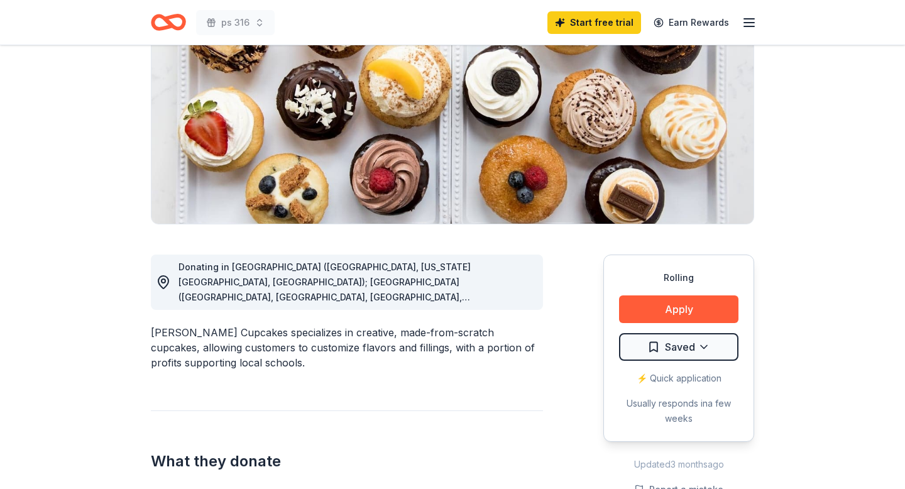
scroll to position [171, 0]
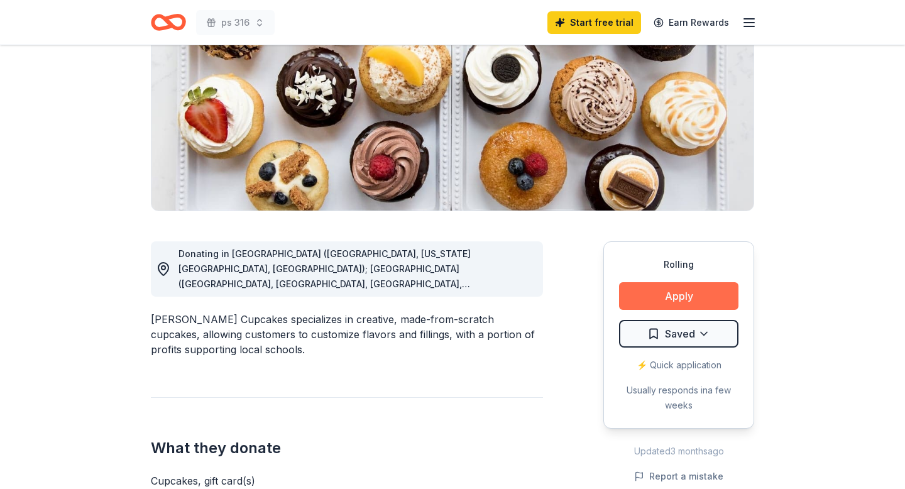
click at [675, 304] on button "Apply" at bounding box center [678, 296] width 119 height 28
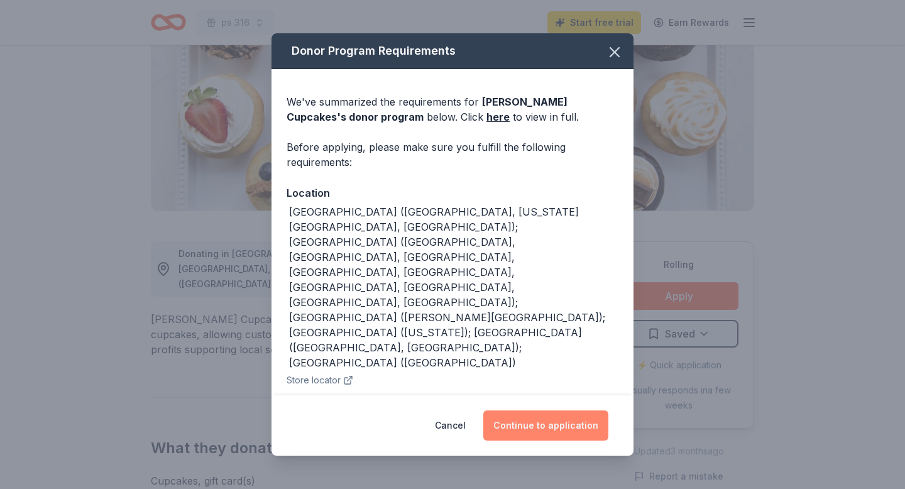
click at [563, 422] on button "Continue to application" at bounding box center [546, 426] width 125 height 30
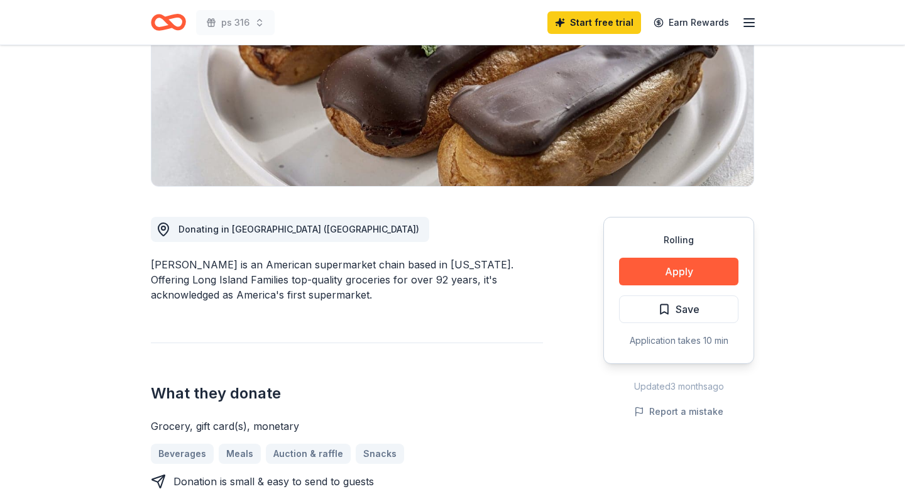
scroll to position [209, 0]
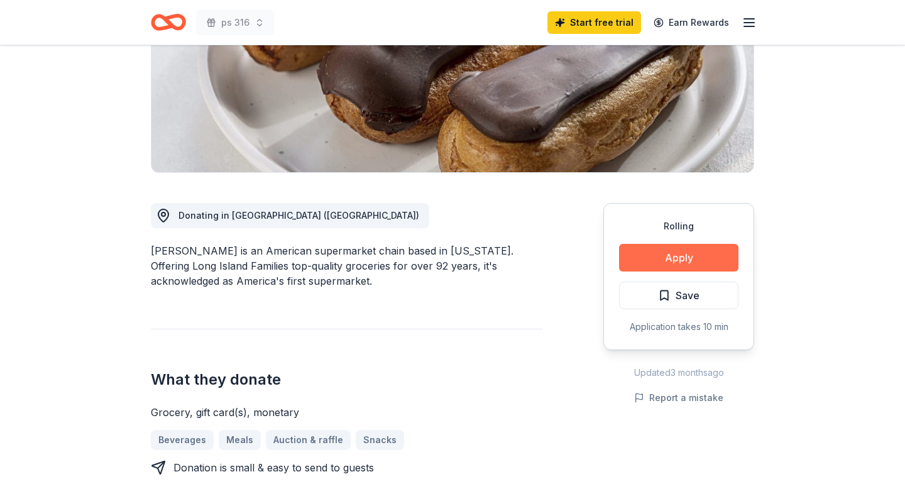
click at [670, 260] on button "Apply" at bounding box center [678, 258] width 119 height 28
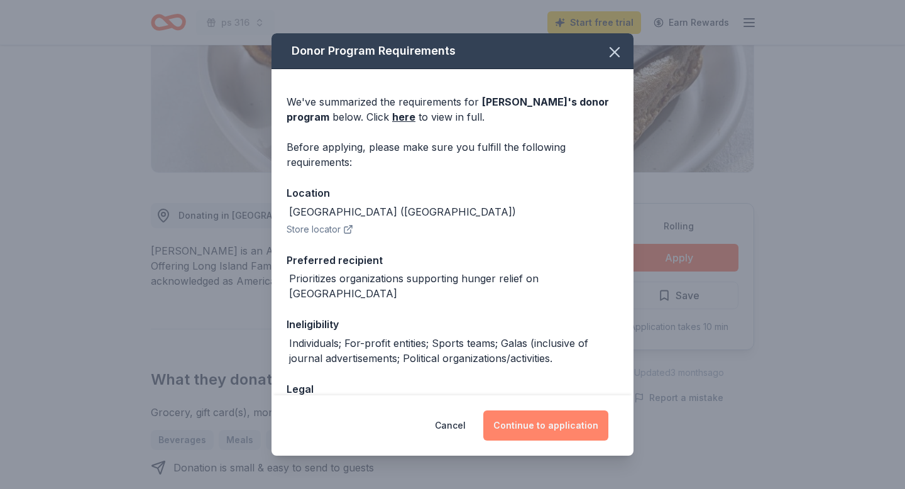
click at [563, 419] on button "Continue to application" at bounding box center [546, 426] width 125 height 30
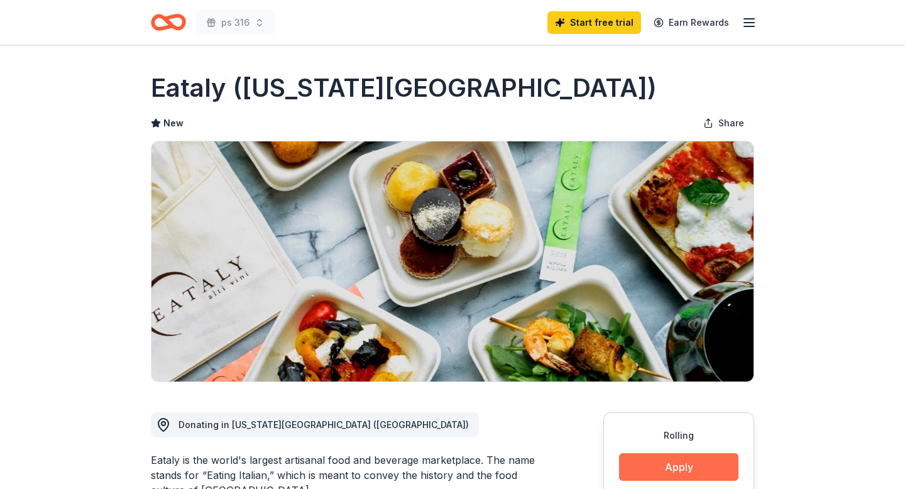
click at [659, 472] on button "Apply" at bounding box center [678, 467] width 119 height 28
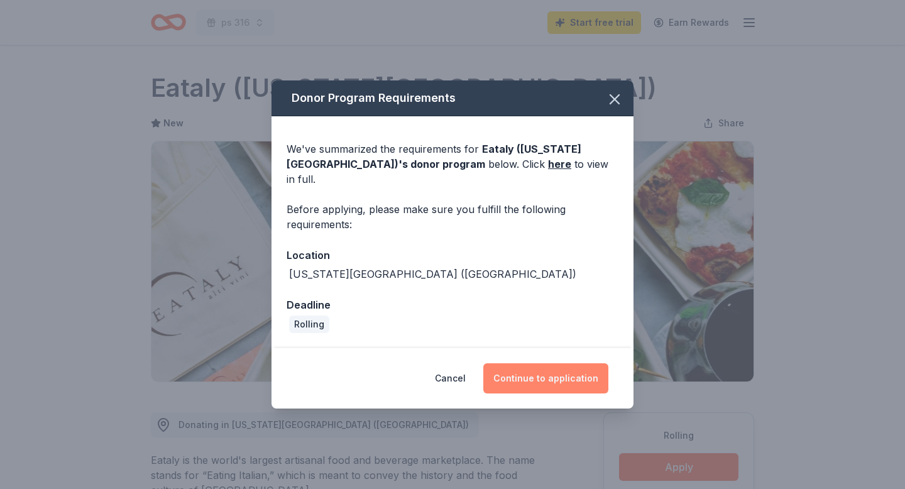
click at [578, 372] on button "Continue to application" at bounding box center [546, 378] width 125 height 30
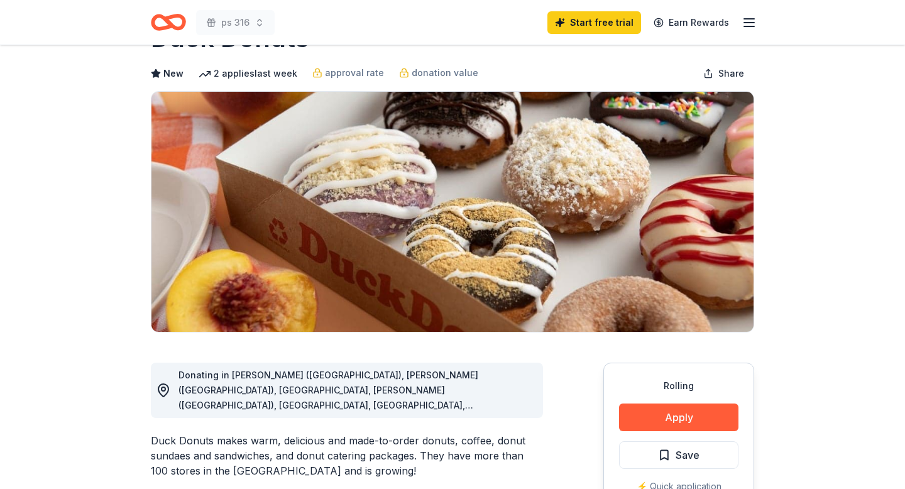
scroll to position [86, 0]
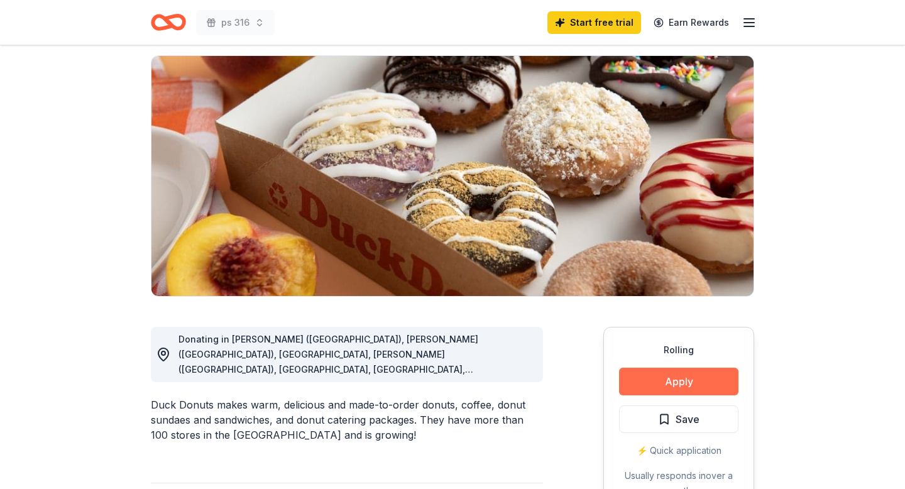
click at [655, 387] on button "Apply" at bounding box center [678, 382] width 119 height 28
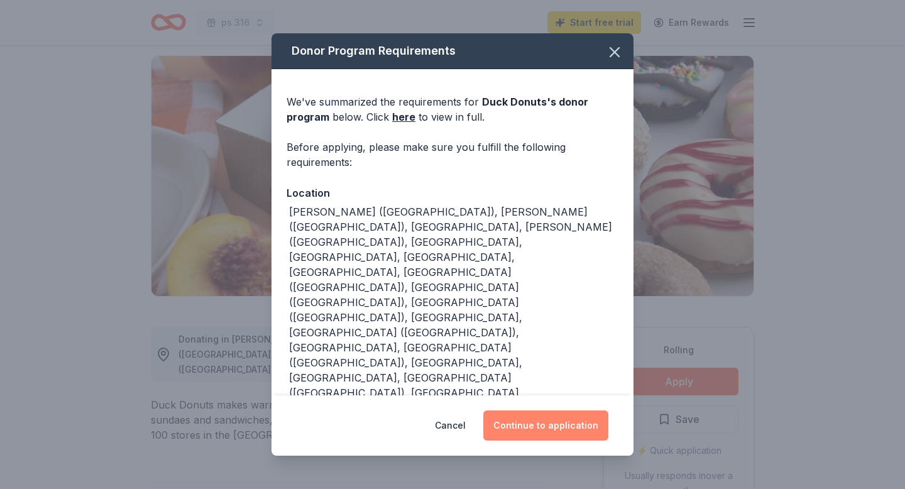
click at [565, 411] on button "Continue to application" at bounding box center [546, 426] width 125 height 30
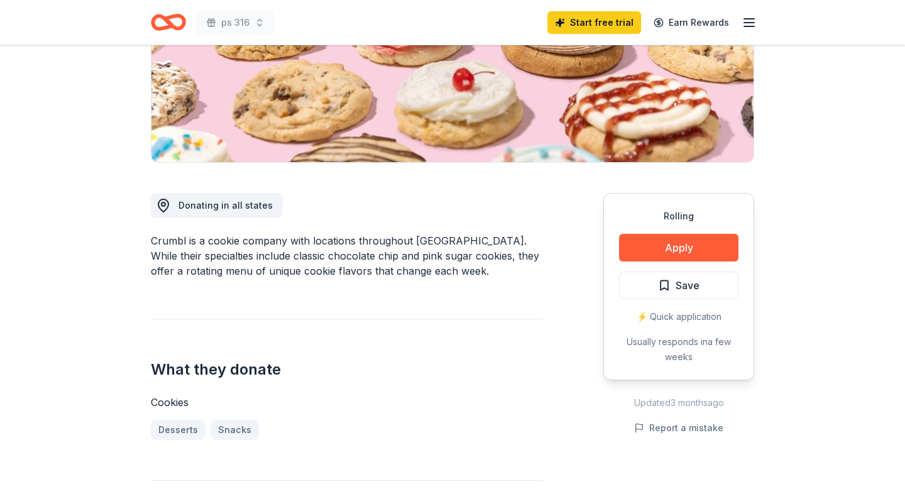
scroll to position [248, 0]
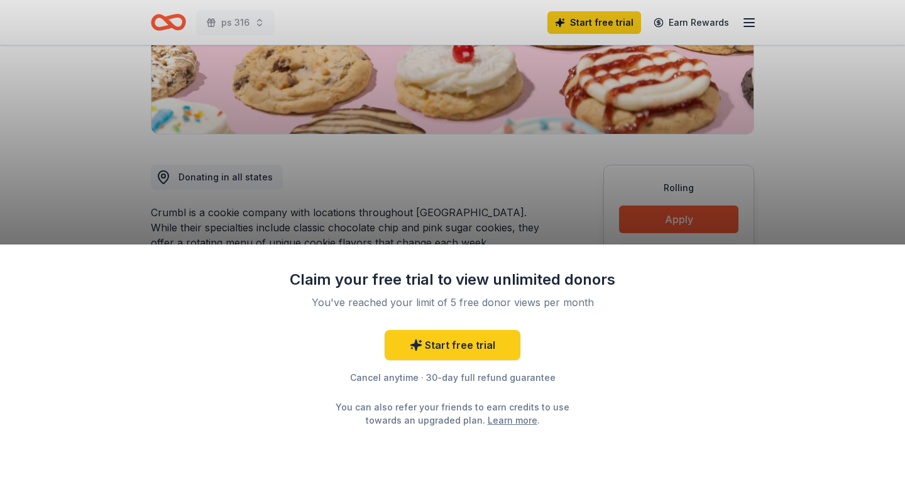
click at [656, 218] on div "Claim your free trial to view unlimited donors You've reached your limit of 5 f…" at bounding box center [452, 244] width 905 height 489
click at [803, 138] on div "Claim your free trial to view unlimited donors You've reached your limit of 5 f…" at bounding box center [452, 244] width 905 height 489
click at [791, 173] on div "Claim your free trial to view unlimited donors You've reached your limit of 5 f…" at bounding box center [452, 244] width 905 height 489
click at [700, 193] on div "Claim your free trial to view unlimited donors You've reached your limit of 5 f…" at bounding box center [452, 244] width 905 height 489
